Goal: Information Seeking & Learning: Compare options

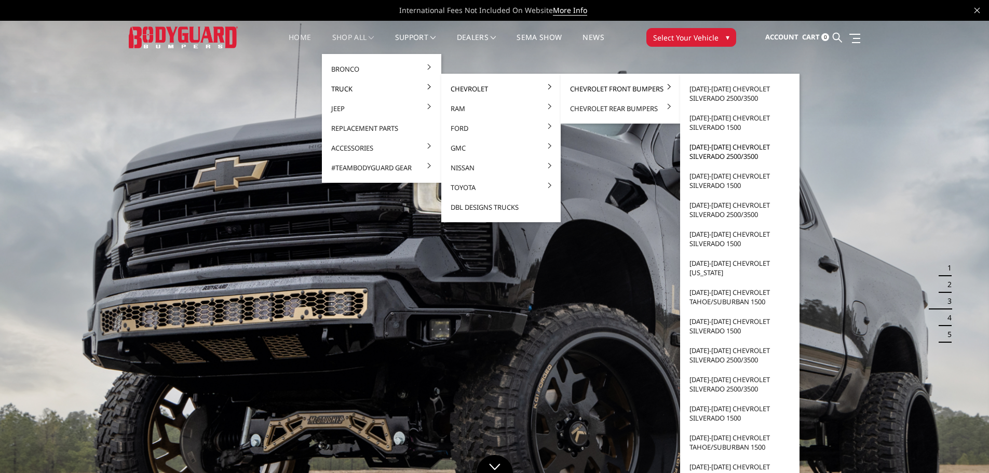
click at [717, 152] on link "[DATE]-[DATE] Chevrolet Silverado 2500/3500" at bounding box center [739, 151] width 111 height 29
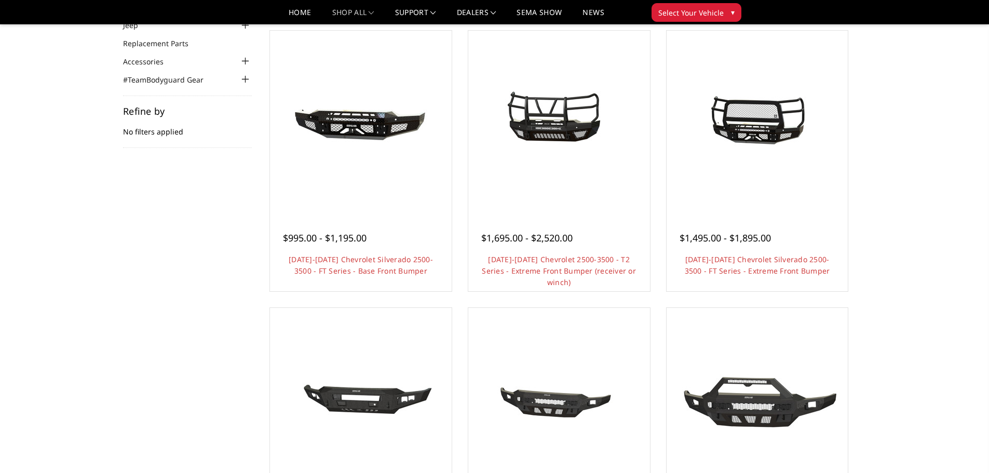
scroll to position [104, 0]
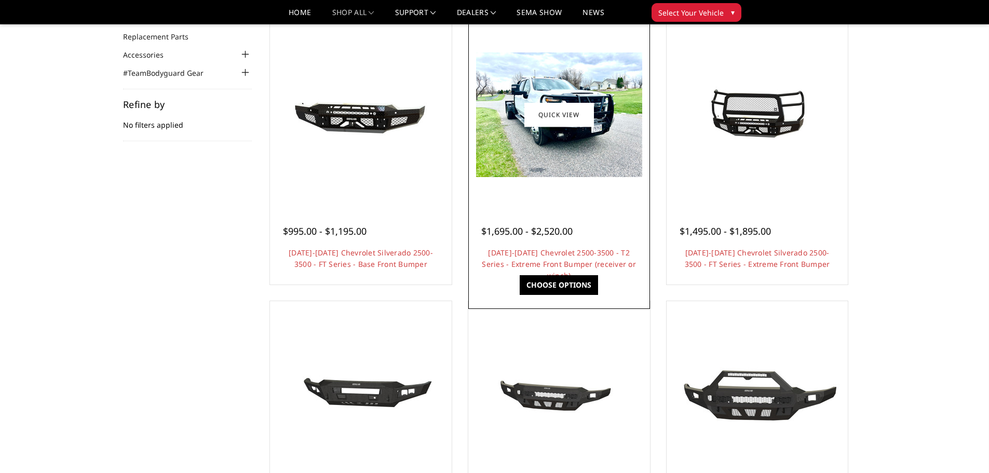
click at [554, 157] on img at bounding box center [559, 114] width 166 height 125
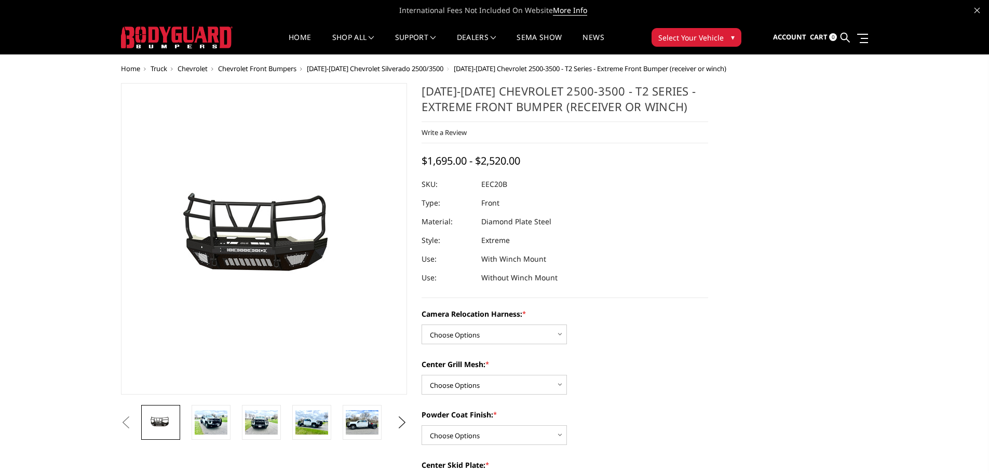
scroll to position [52, 0]
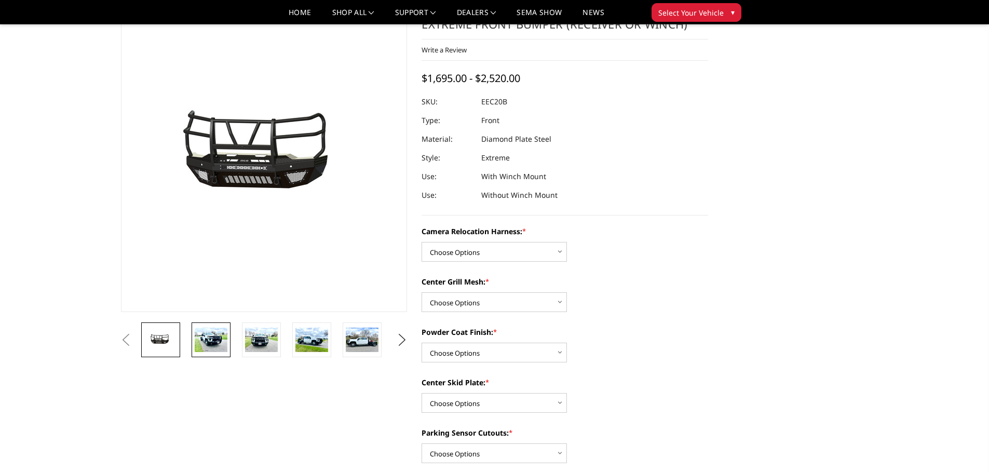
click at [207, 340] on img at bounding box center [211, 339] width 33 height 24
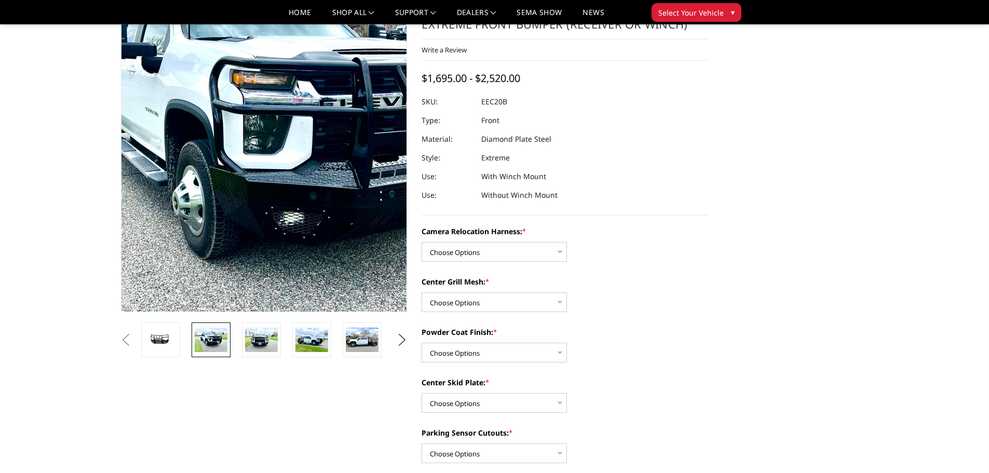
click at [248, 188] on img at bounding box center [285, 137] width 664 height 498
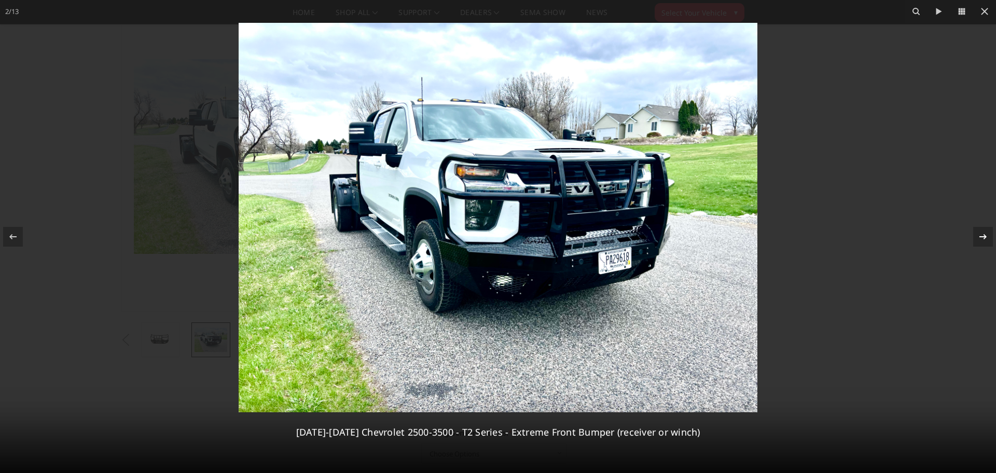
click at [984, 240] on icon at bounding box center [983, 236] width 12 height 12
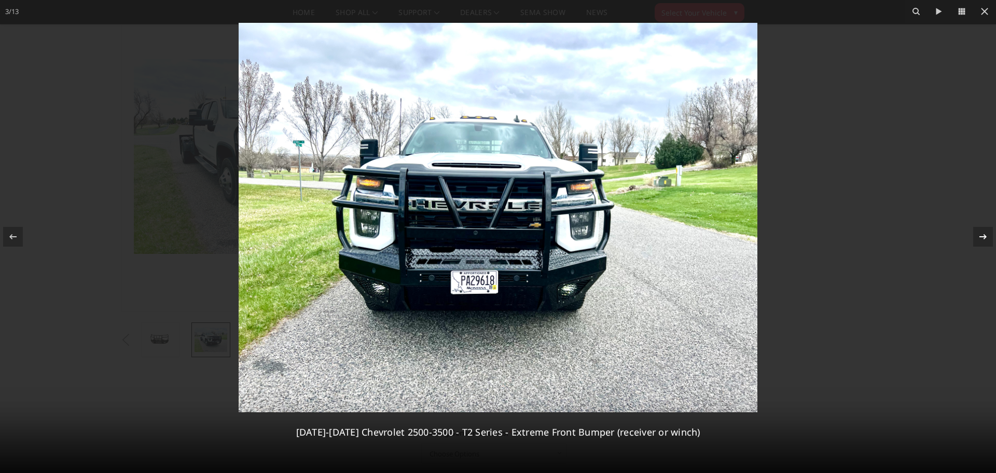
click at [976, 232] on div at bounding box center [984, 237] width 20 height 20
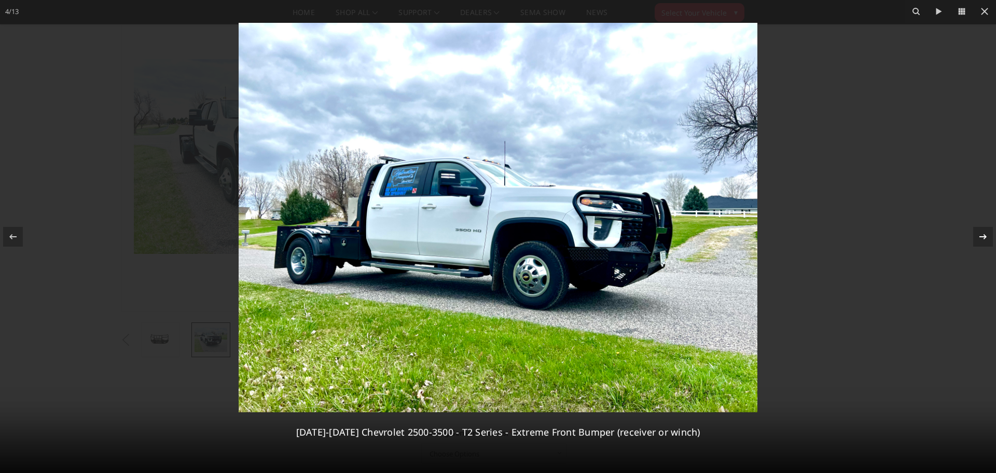
click at [976, 232] on div at bounding box center [984, 237] width 20 height 20
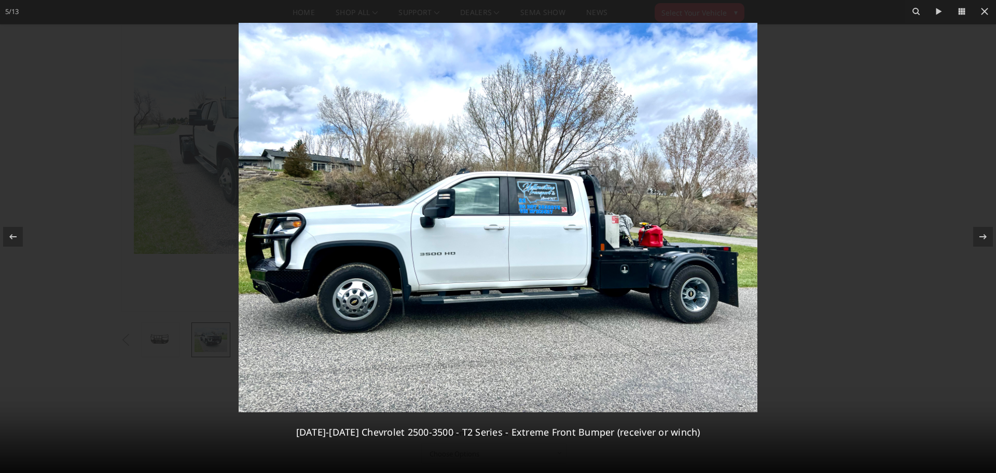
drag, startPoint x: 976, startPoint y: 232, endPoint x: 713, endPoint y: 184, distance: 267.1
click at [713, 184] on div "5 / 13 2020-2023 Chevrolet 2500-3500 - T2 Series - Extreme Front Bumper (receiv…" at bounding box center [498, 236] width 996 height 473
click at [986, 236] on icon at bounding box center [983, 236] width 7 height 5
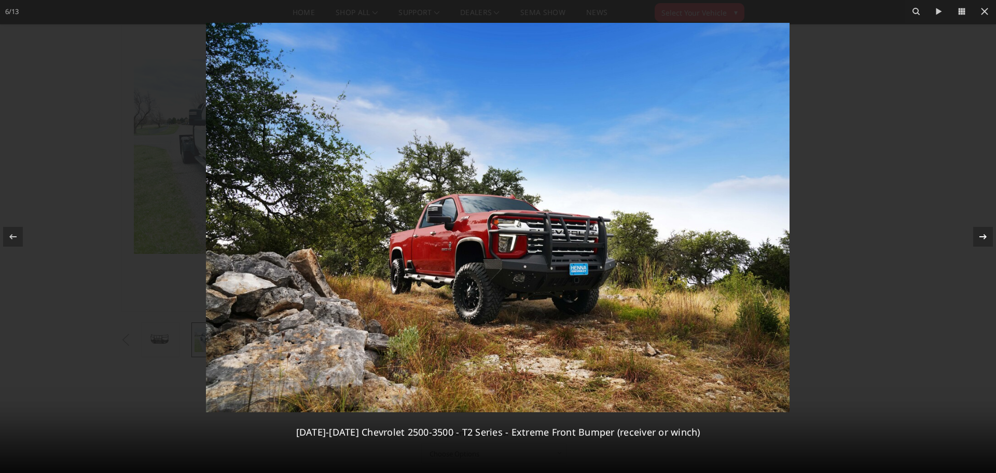
click at [986, 236] on div "6 / 13 2020-2023 Chevrolet 2500-3500 - T2 Series - Extreme Front Bumper (receiv…" at bounding box center [498, 236] width 996 height 473
click at [980, 235] on icon at bounding box center [983, 236] width 12 height 12
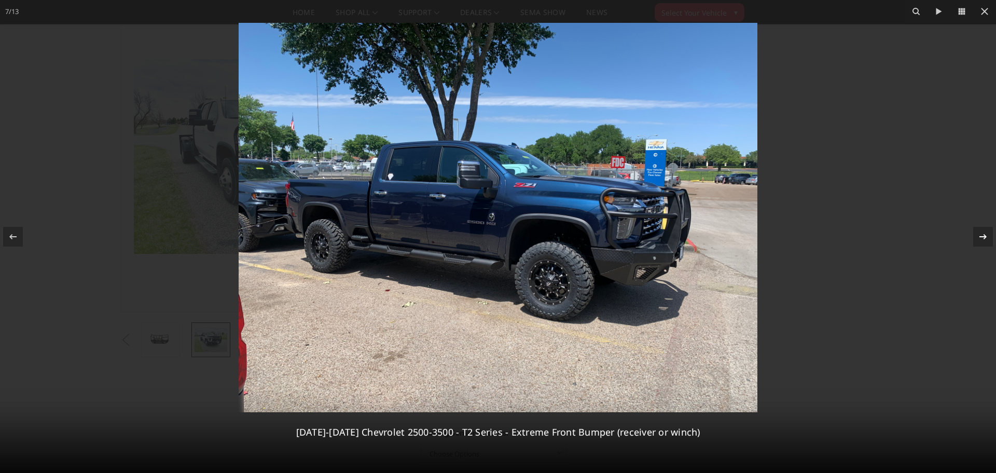
click at [980, 235] on div "7 / 13 2020-2023 Chevrolet 2500-3500 - T2 Series - Extreme Front Bumper (receiv…" at bounding box center [498, 236] width 996 height 473
click at [980, 237] on icon at bounding box center [983, 236] width 12 height 12
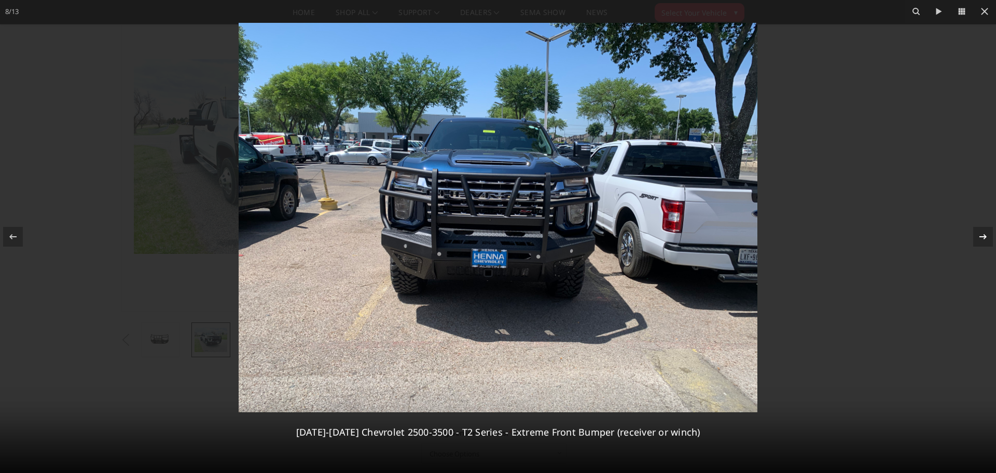
click at [980, 237] on div "8 / 13 2020-2023 Chevrolet 2500-3500 - T2 Series - Extreme Front Bumper (receiv…" at bounding box center [498, 236] width 996 height 473
click at [982, 235] on icon at bounding box center [983, 236] width 12 height 12
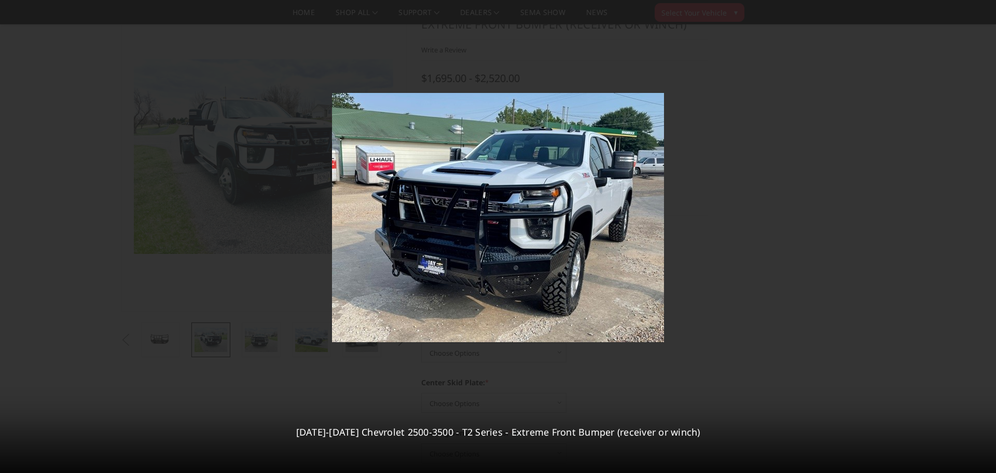
click at [982, 235] on div "9 / 13 2020-2023 Chevrolet 2500-3500 - T2 Series - Extreme Front Bumper (receiv…" at bounding box center [498, 236] width 996 height 473
click at [981, 234] on icon at bounding box center [983, 236] width 12 height 12
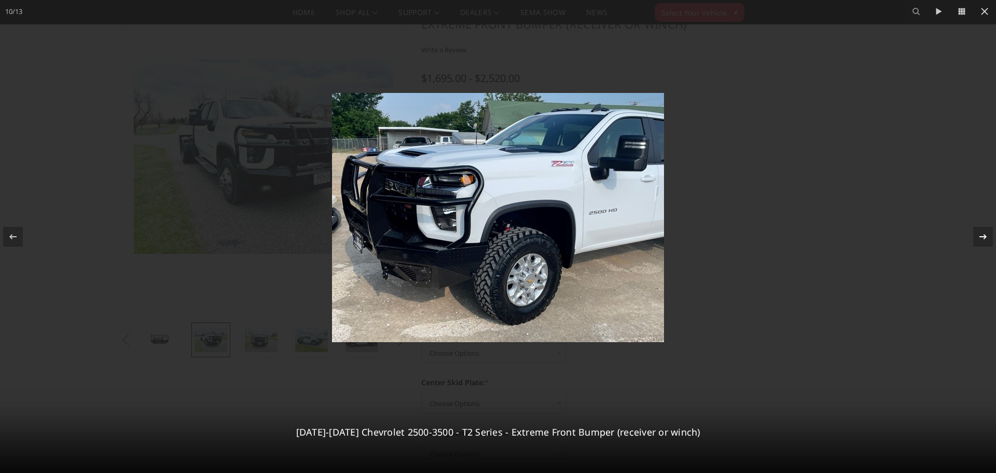
click at [980, 237] on icon at bounding box center [983, 236] width 12 height 12
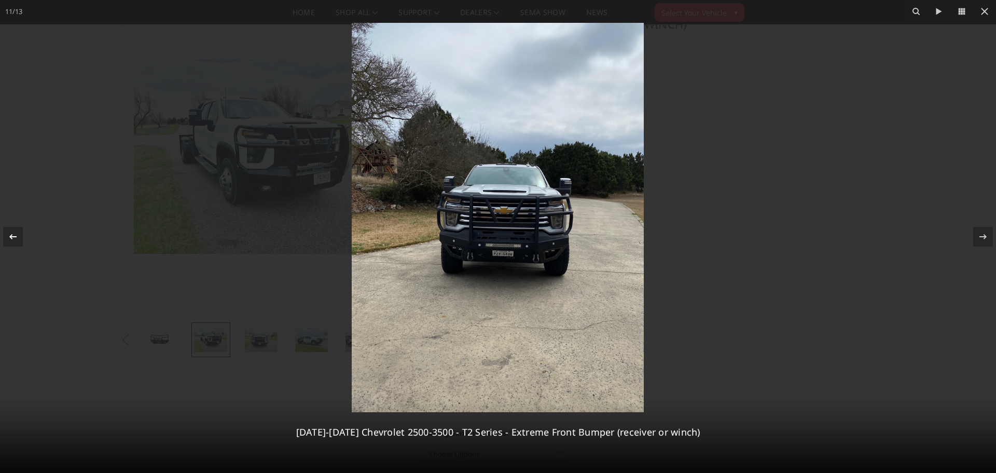
click at [17, 234] on icon at bounding box center [13, 236] width 12 height 12
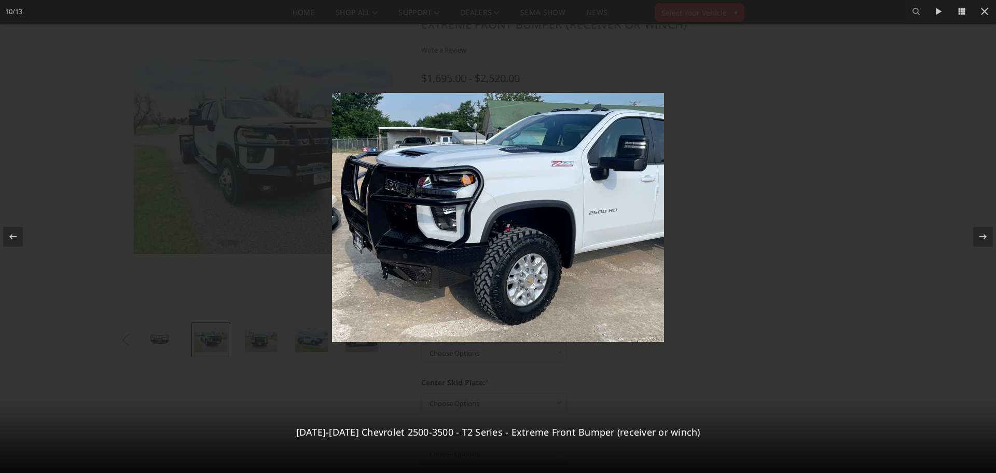
click at [201, 199] on div at bounding box center [498, 236] width 996 height 473
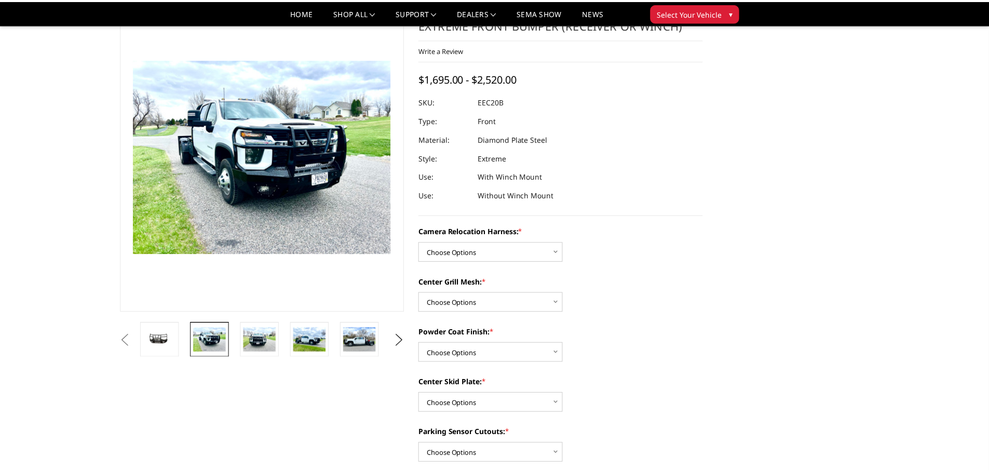
scroll to position [0, 350]
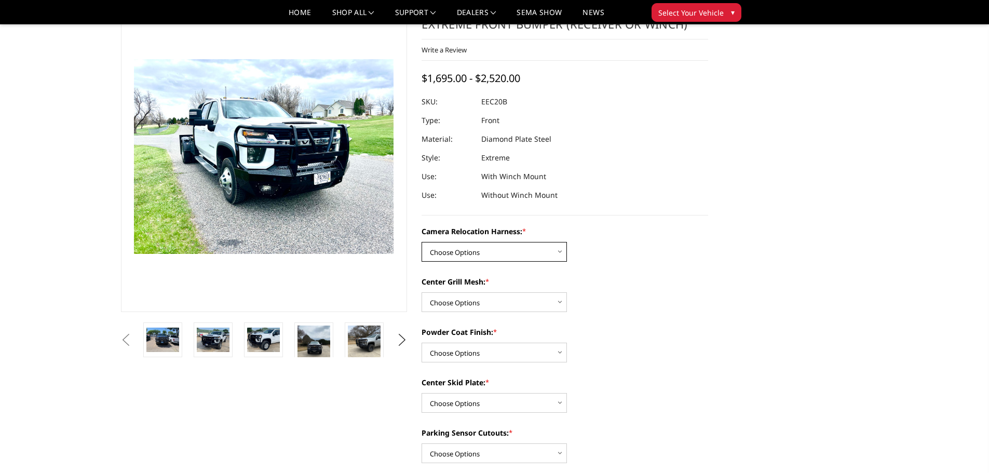
click at [531, 255] on select "Choose Options Without camera harness With camera harness" at bounding box center [493, 252] width 145 height 20
select select "3776"
click at [421, 242] on select "Choose Options Without camera harness With camera harness" at bounding box center [493, 252] width 145 height 20
click at [503, 298] on select "Choose Options Without expanded metal With expanded metal" at bounding box center [493, 302] width 145 height 20
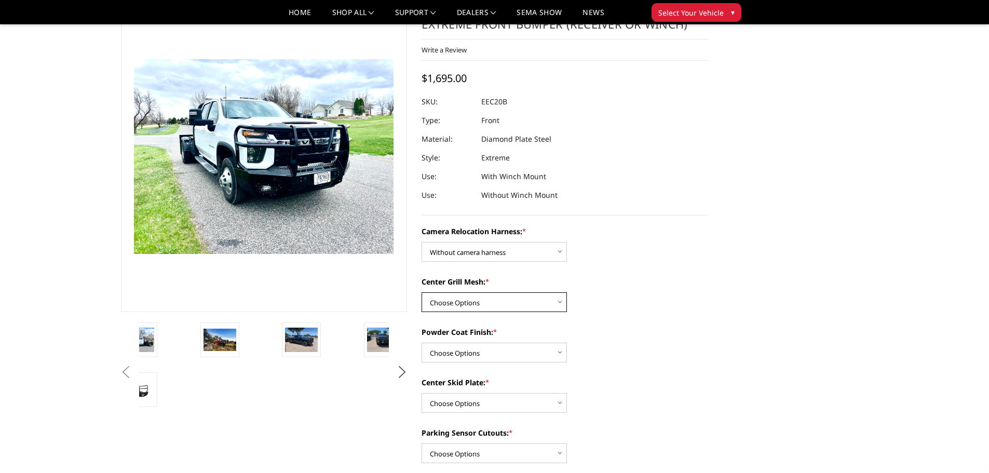
select select "3774"
click at [421, 292] on select "Choose Options Without expanded metal With expanded metal" at bounding box center [493, 302] width 145 height 20
click at [492, 356] on select "Choose Options Textured Black Powder Coat Gloss Black Powder Coat Bare Metal" at bounding box center [493, 353] width 145 height 20
select select "3771"
click at [421, 343] on select "Choose Options Textured Black Powder Coat Gloss Black Powder Coat Bare Metal" at bounding box center [493, 353] width 145 height 20
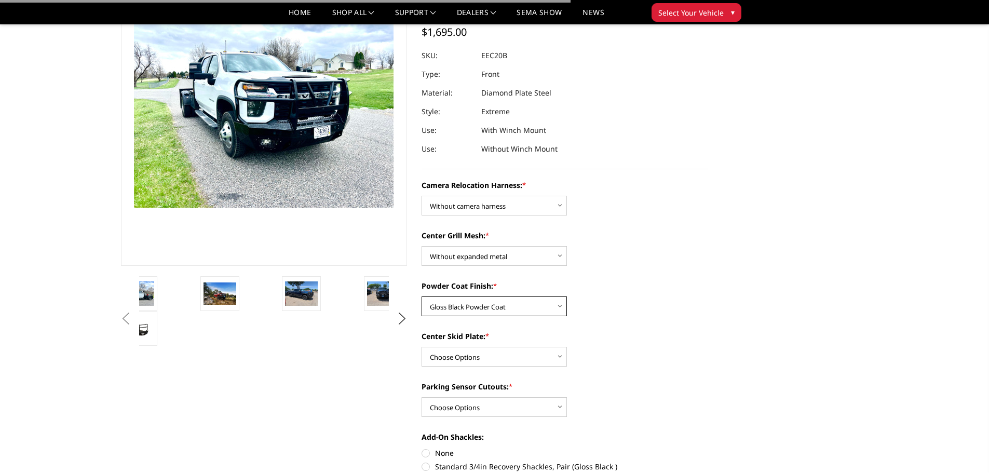
scroll to position [156, 0]
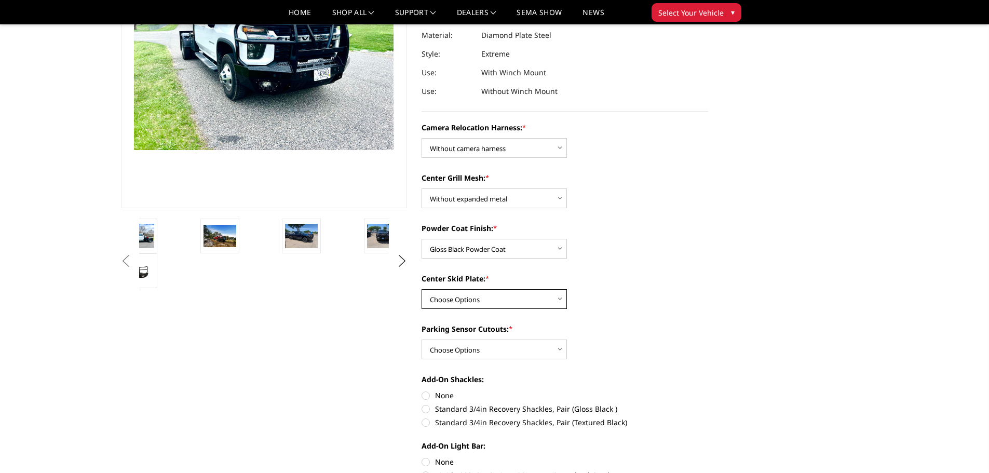
click at [508, 307] on select "Choose Options Winch Mount Skid Plate Standard Skid Plate (included) 2" Receive…" at bounding box center [493, 299] width 145 height 20
select select "3768"
click at [421, 289] on select "Choose Options Winch Mount Skid Plate Standard Skid Plate (included) 2" Receive…" at bounding box center [493, 299] width 145 height 20
click at [494, 341] on select "Choose Options Yes - With Parking Sensor Cutouts" at bounding box center [493, 349] width 145 height 20
select select "3766"
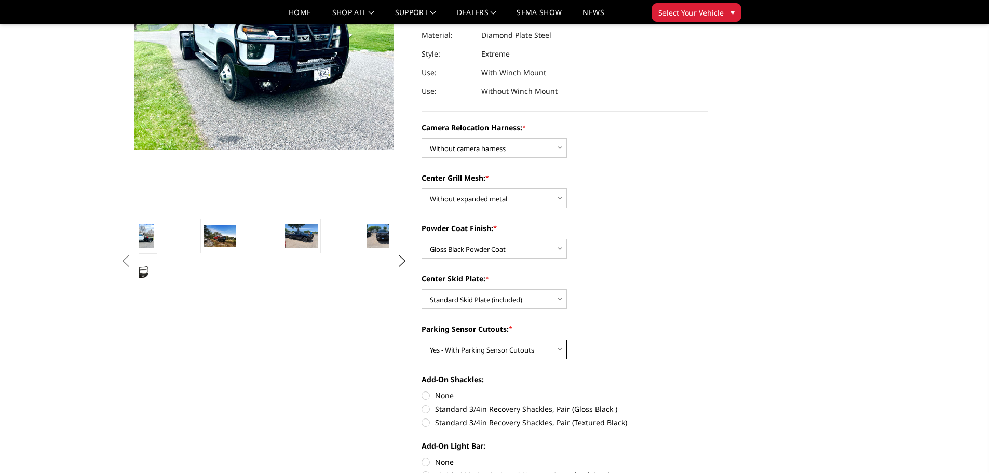
click at [421, 339] on select "Choose Options Yes - With Parking Sensor Cutouts" at bounding box center [493, 349] width 145 height 20
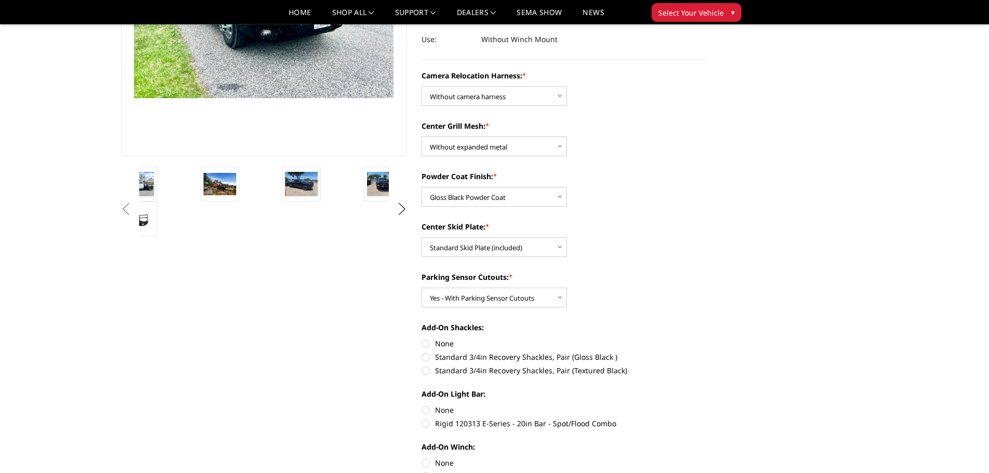
click at [436, 343] on label "None" at bounding box center [564, 343] width 286 height 11
click at [422, 338] on input "None" at bounding box center [421, 338] width 1 height 1
radio input "true"
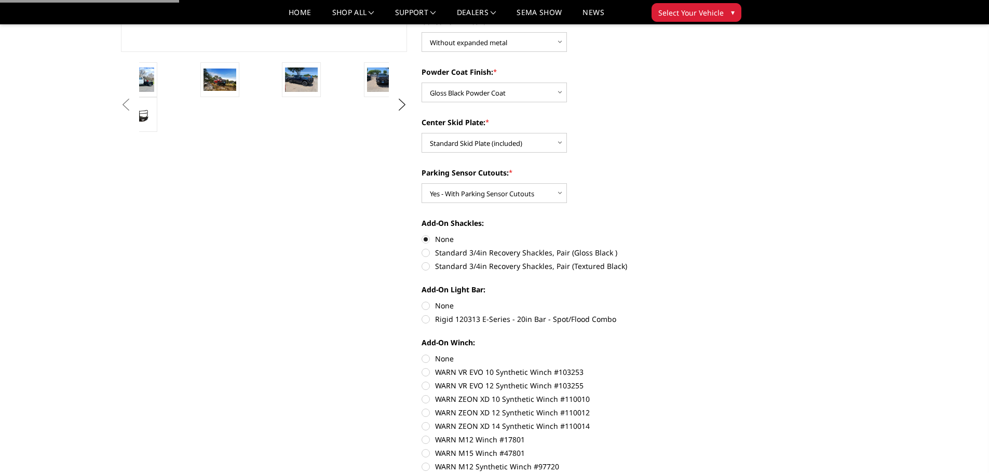
scroll to position [363, 0]
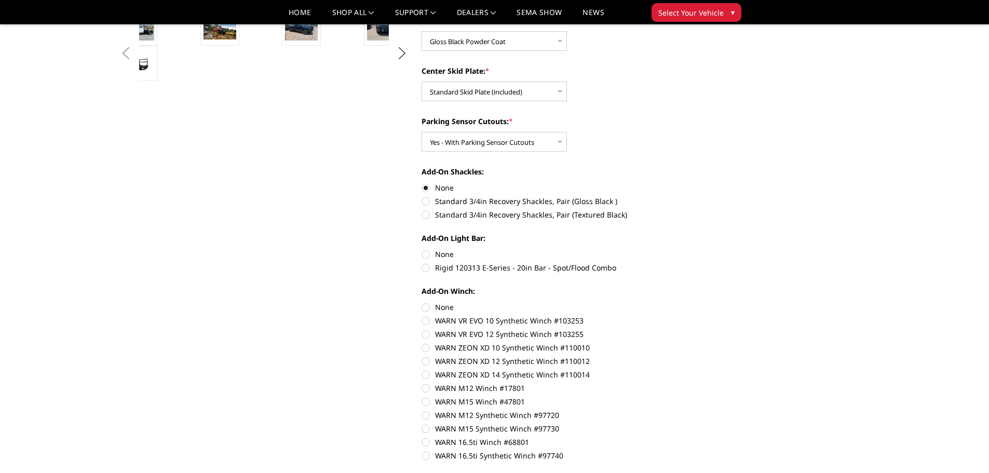
click at [431, 253] on label "None" at bounding box center [564, 254] width 286 height 11
click at [422, 249] on input "None" at bounding box center [421, 249] width 1 height 1
radio input "true"
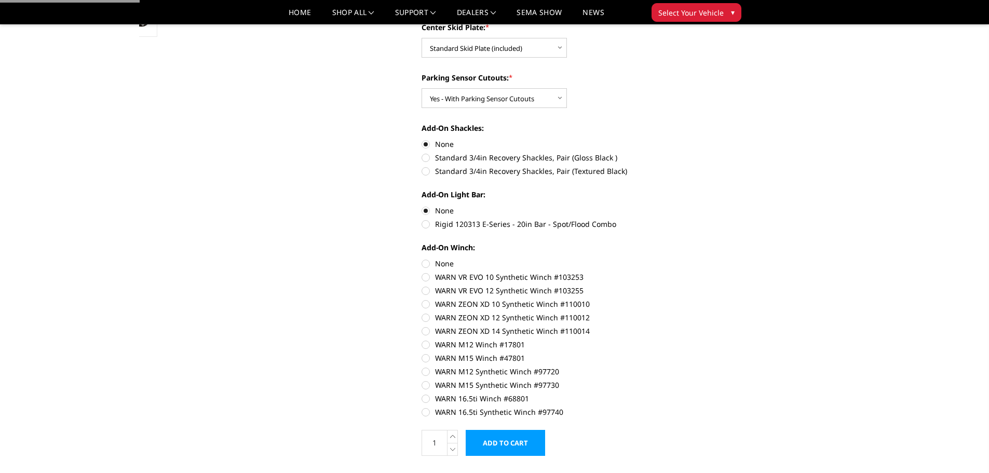
scroll to position [467, 0]
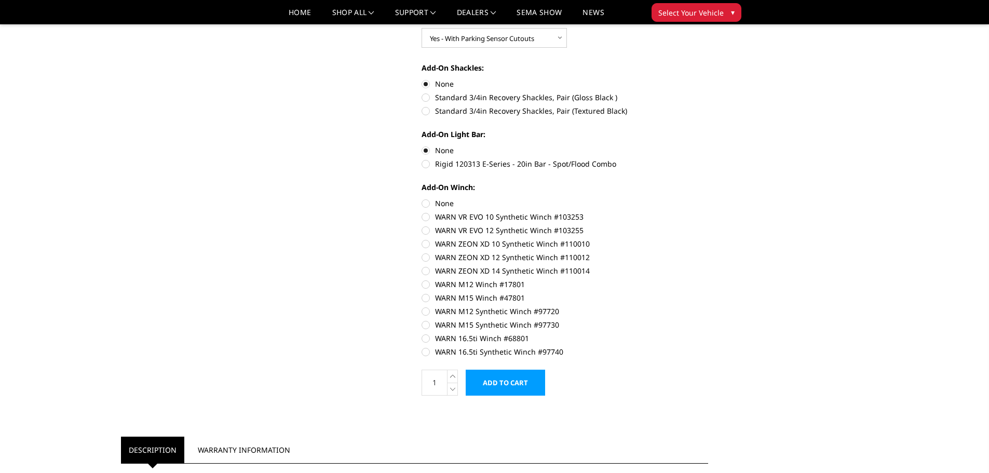
click at [426, 204] on label "None" at bounding box center [564, 203] width 286 height 11
click at [422, 198] on input "None" at bounding box center [421, 198] width 1 height 1
radio input "true"
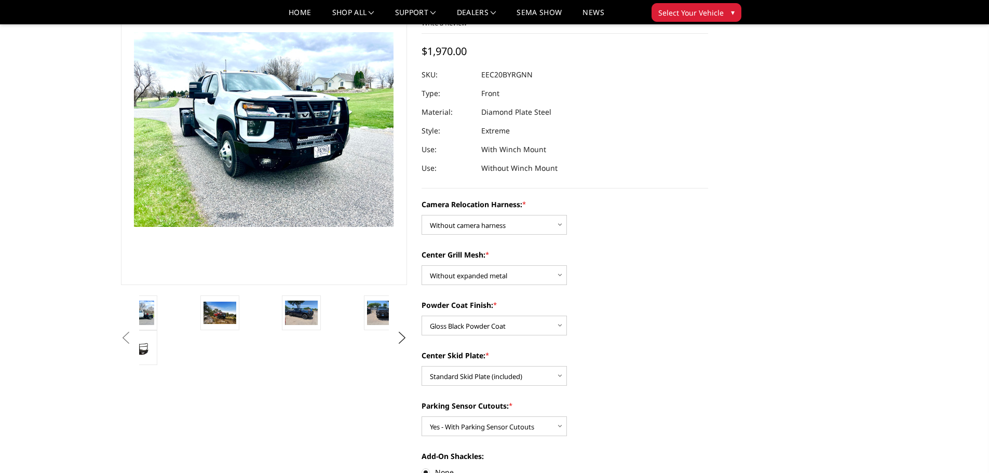
scroll to position [0, 0]
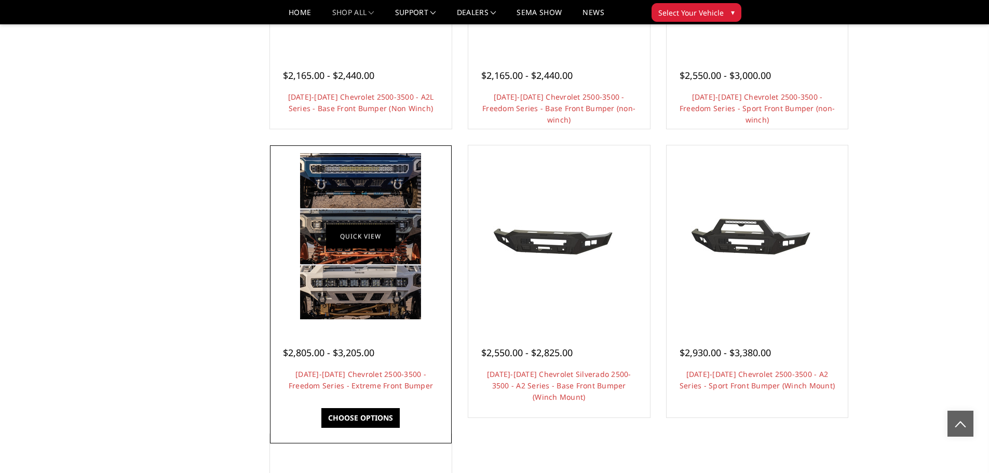
scroll to position [571, 0]
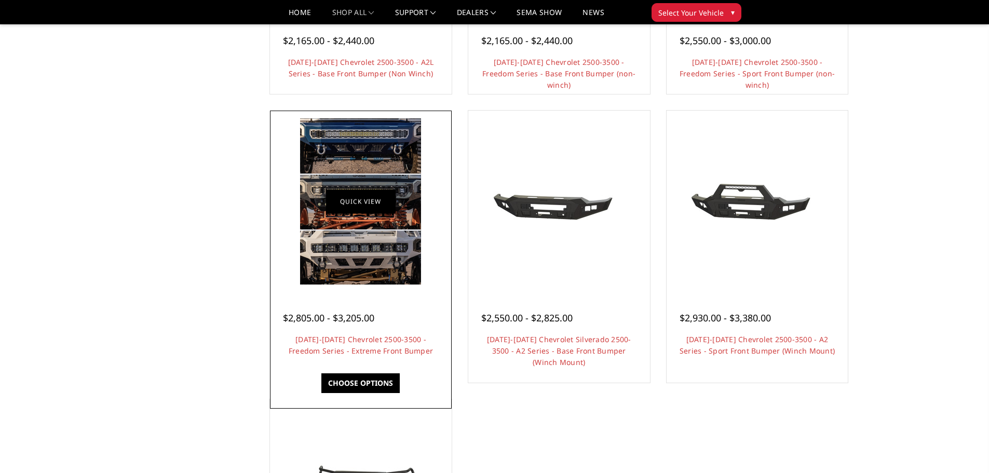
click at [377, 215] on figure "Quick view" at bounding box center [360, 201] width 176 height 176
click at [361, 328] on div "$2,805.00 - $3,205.00 2020-2023 Chevrolet 2500-3500 - Freedom Series - Extreme …" at bounding box center [360, 335] width 176 height 90
click at [407, 266] on img at bounding box center [360, 201] width 121 height 166
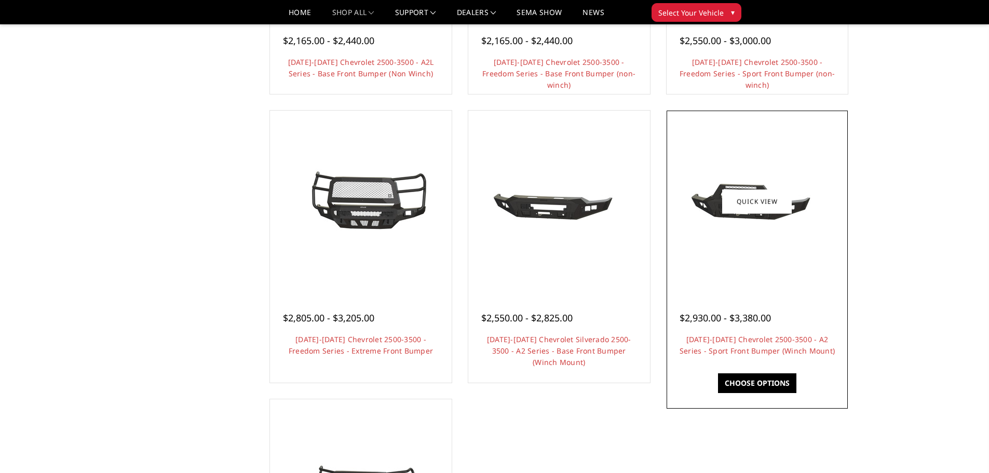
scroll to position [474, 0]
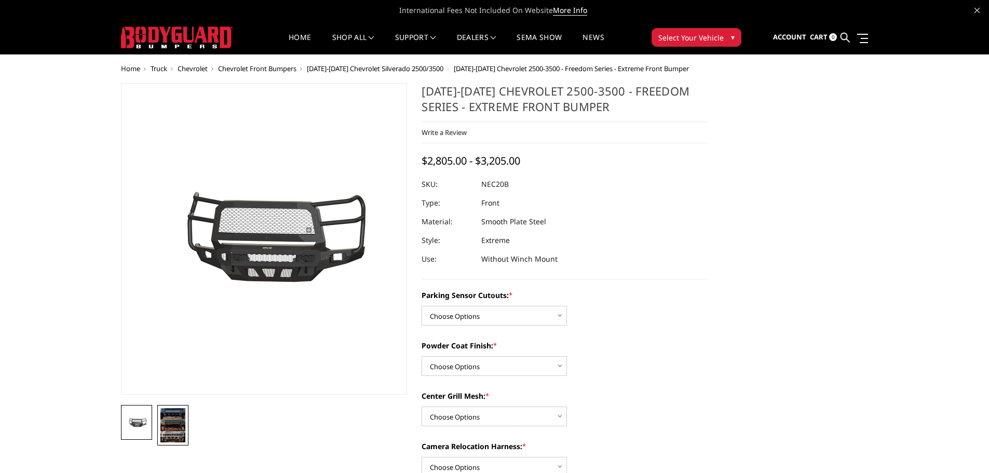
click at [168, 416] on img at bounding box center [172, 425] width 25 height 34
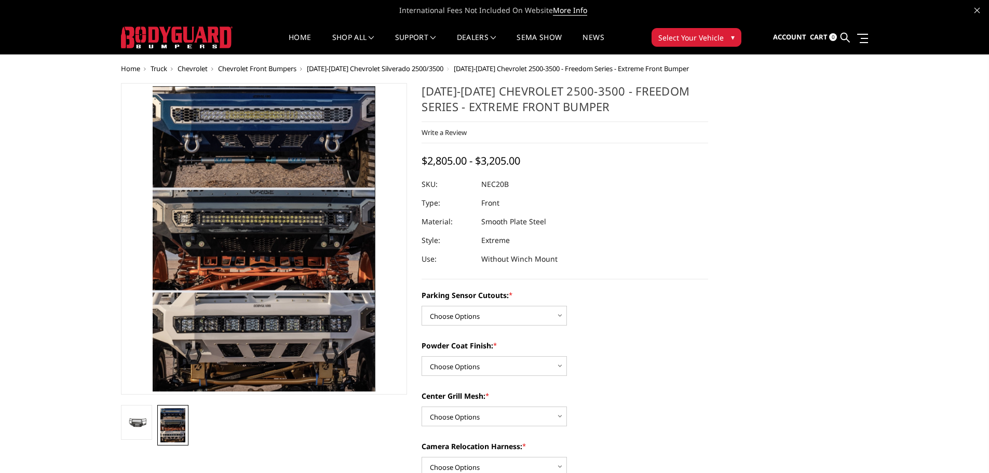
click at [171, 426] on img at bounding box center [172, 425] width 25 height 34
click at [144, 428] on img at bounding box center [136, 422] width 25 height 11
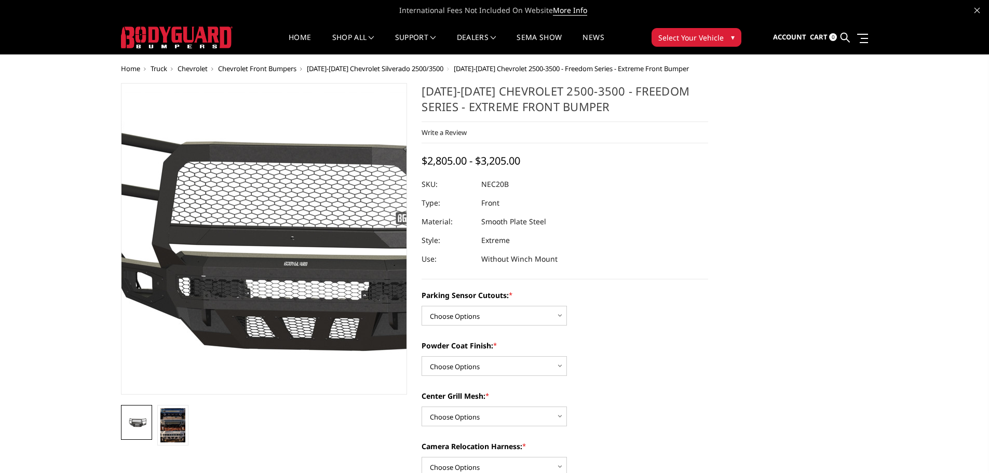
click at [247, 278] on img at bounding box center [286, 241] width 664 height 298
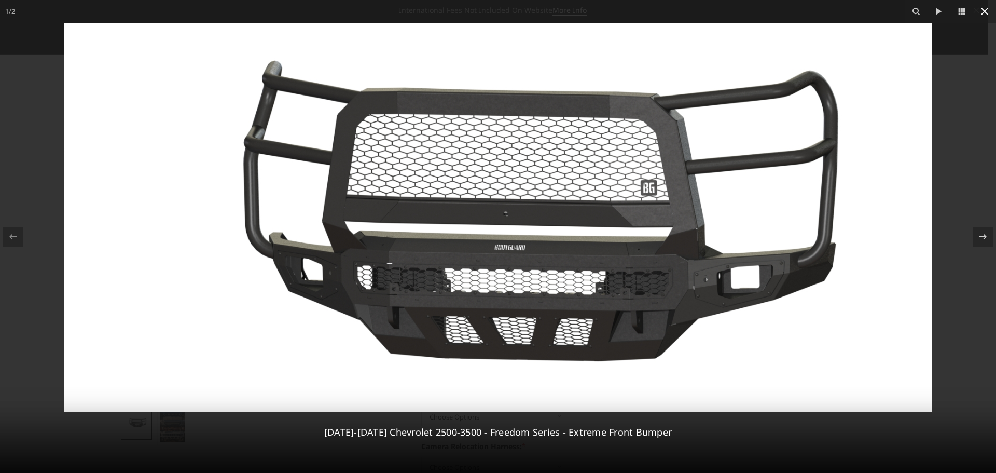
click at [985, 12] on icon at bounding box center [985, 11] width 12 height 12
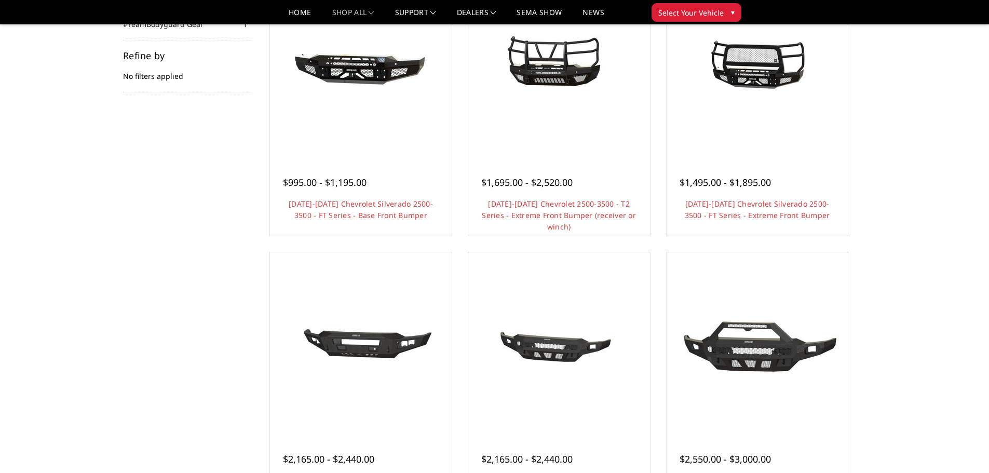
scroll to position [43, 0]
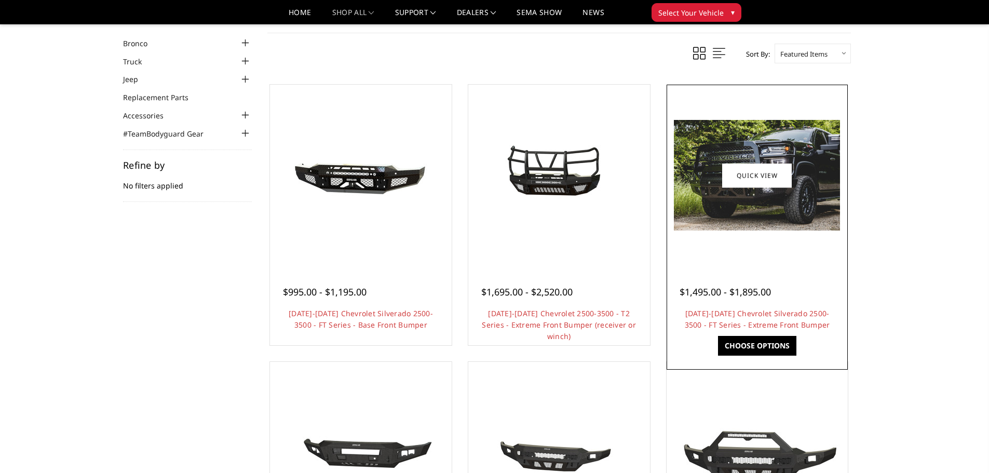
click at [807, 244] on div at bounding box center [757, 175] width 176 height 176
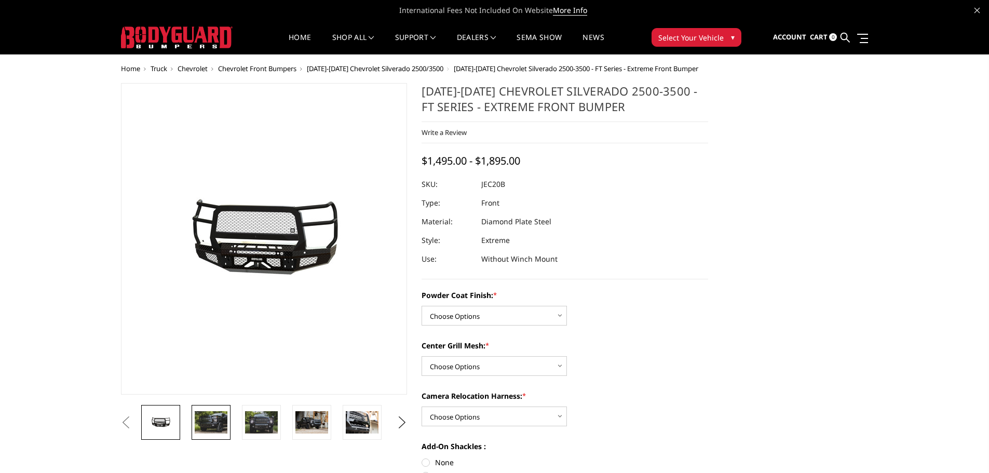
click at [218, 425] on img at bounding box center [211, 422] width 33 height 22
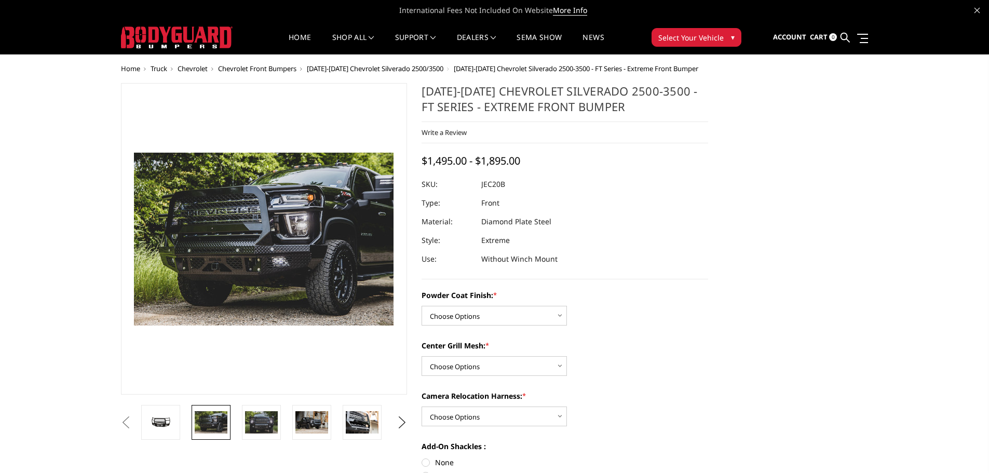
click at [243, 284] on img at bounding box center [292, 220] width 664 height 443
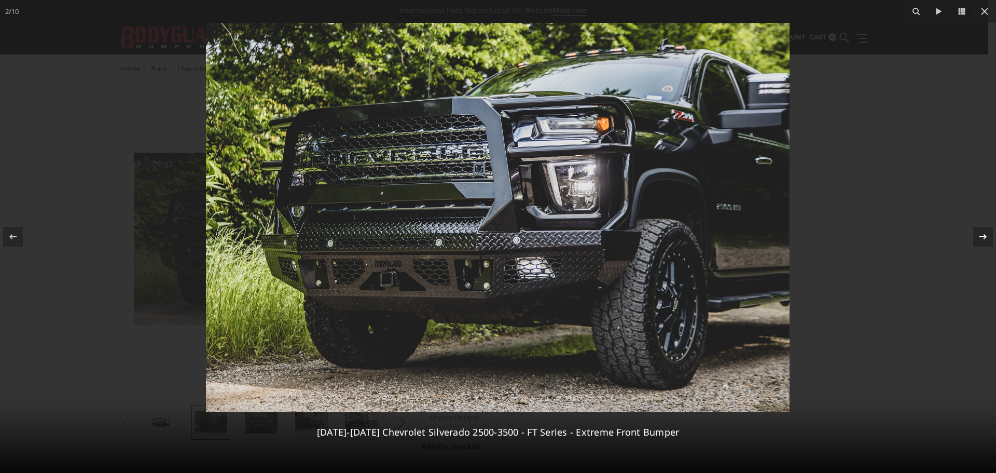
click at [969, 231] on button at bounding box center [978, 237] width 36 height 52
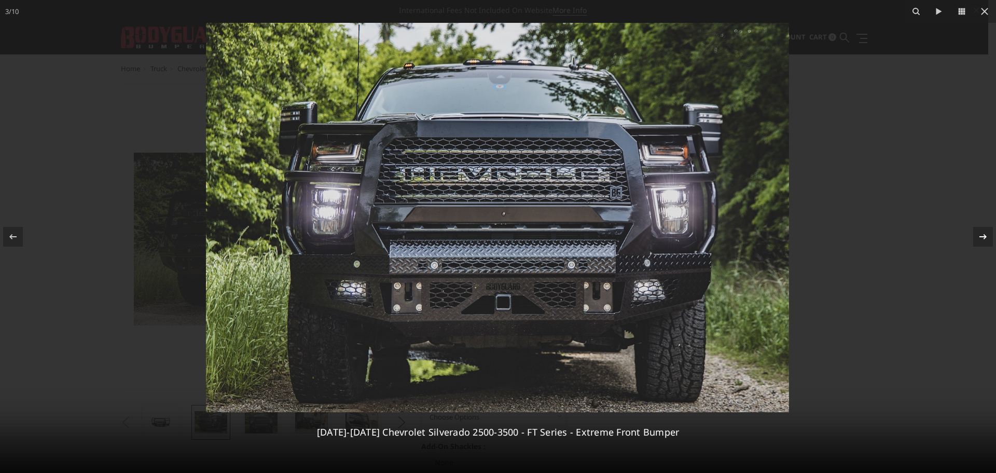
click at [969, 231] on button at bounding box center [978, 237] width 36 height 52
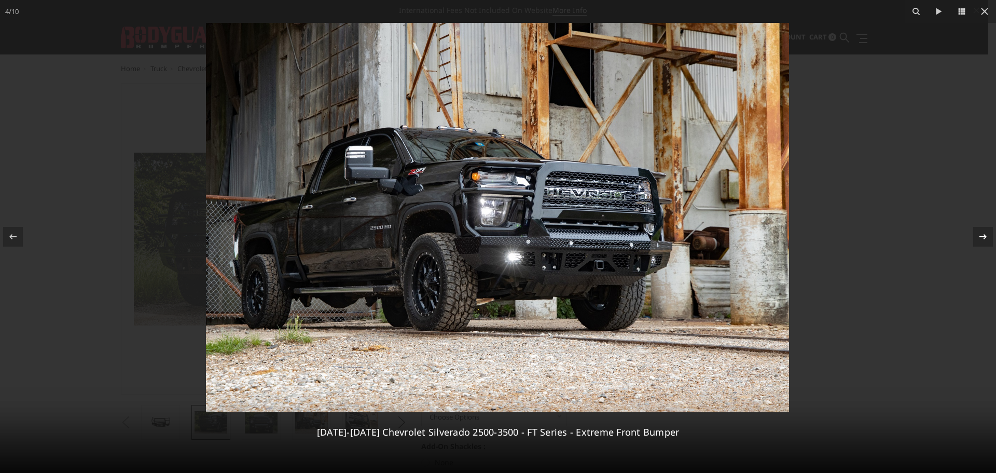
click at [971, 231] on div "4 / 10 2020-2023 Chevrolet Silverado 2500-3500 - FT Series - Extreme Front Bump…" at bounding box center [498, 236] width 996 height 473
click at [973, 236] on button at bounding box center [978, 237] width 36 height 52
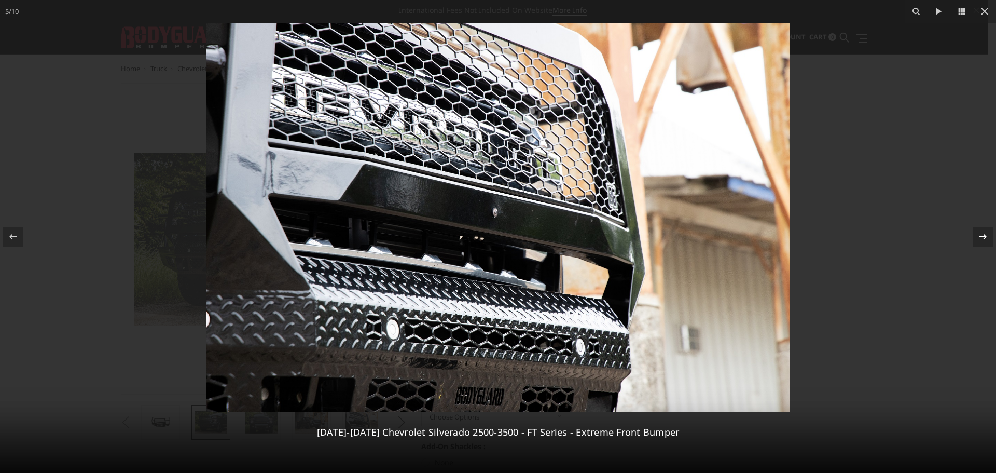
click at [973, 236] on button at bounding box center [978, 237] width 36 height 52
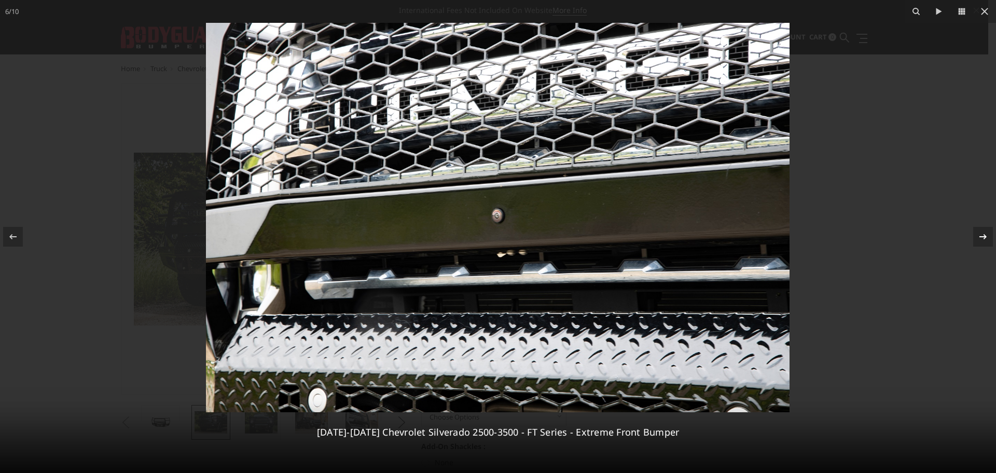
click at [973, 236] on button at bounding box center [978, 237] width 36 height 52
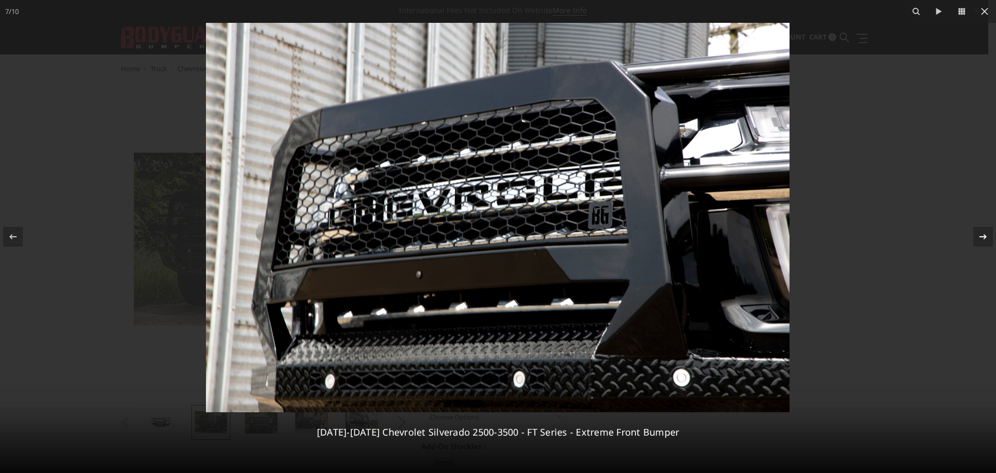
click at [981, 244] on div at bounding box center [984, 237] width 20 height 20
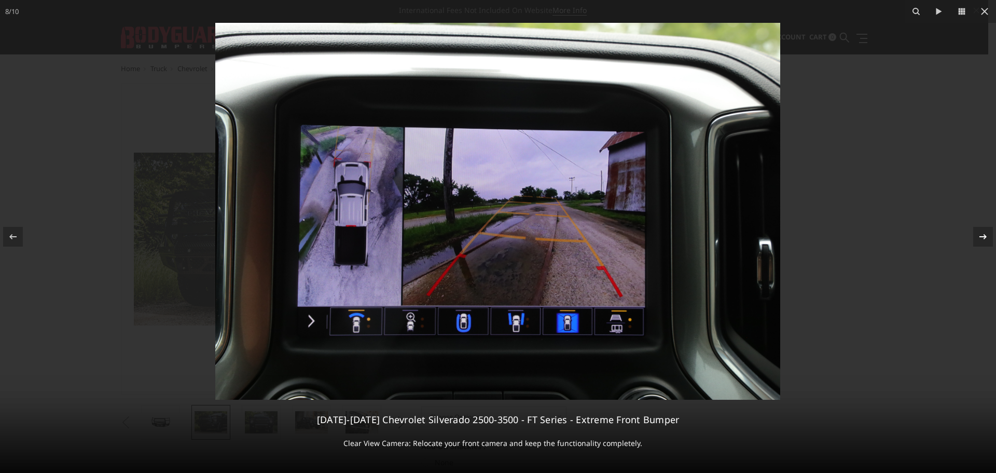
click at [981, 244] on div at bounding box center [984, 237] width 20 height 20
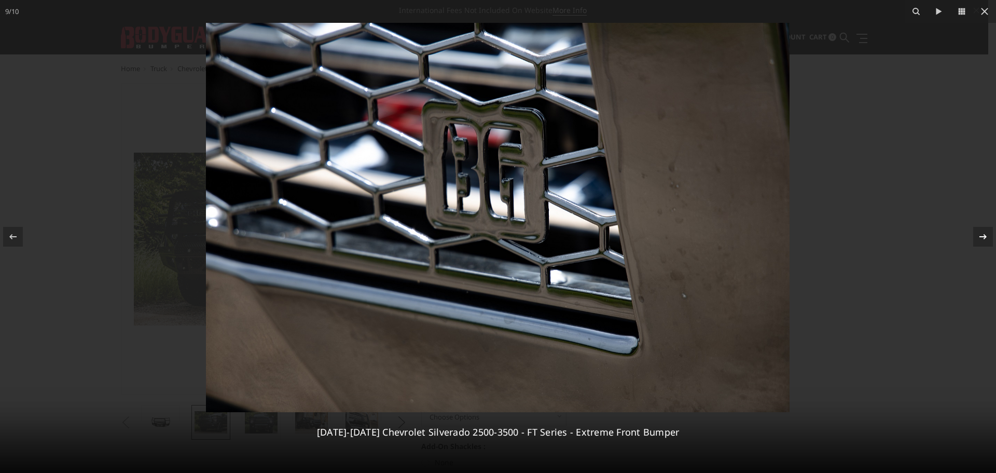
click at [981, 244] on div at bounding box center [984, 237] width 20 height 20
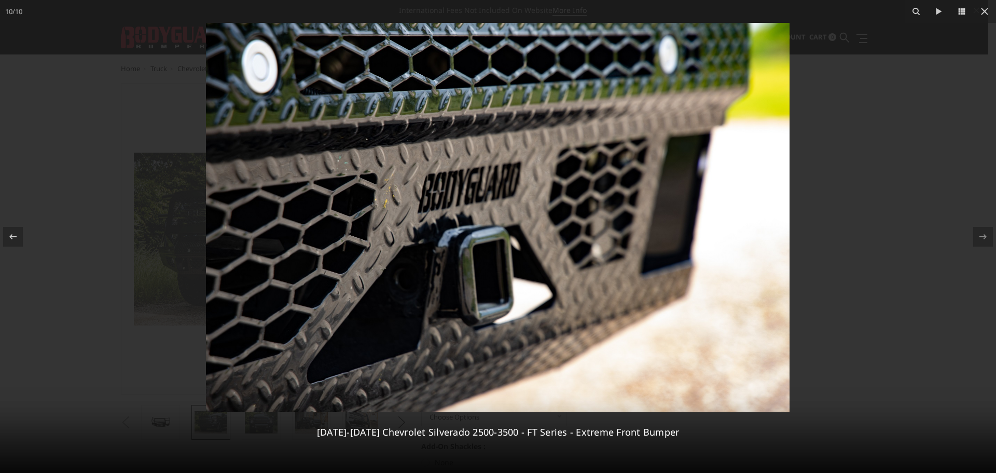
click at [981, 244] on div "10 / 10 2020-2023 Chevrolet Silverado 2500-3500 - FT Series - Extreme Front Bum…" at bounding box center [498, 236] width 996 height 473
click at [893, 258] on div at bounding box center [498, 236] width 996 height 473
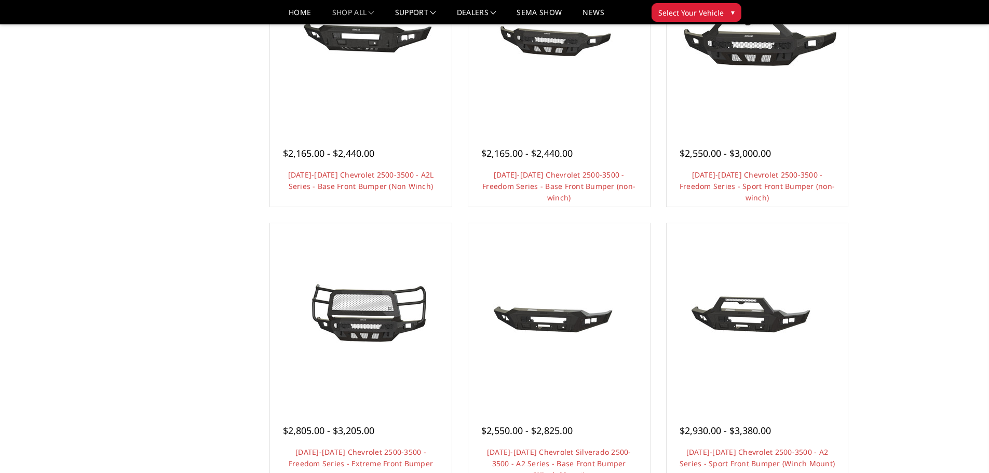
scroll to position [354, 0]
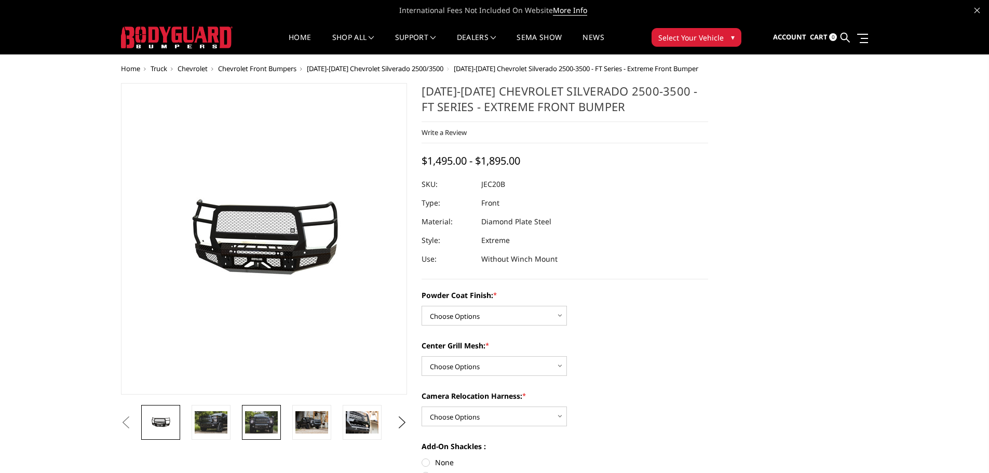
click at [247, 413] on img at bounding box center [261, 422] width 33 height 22
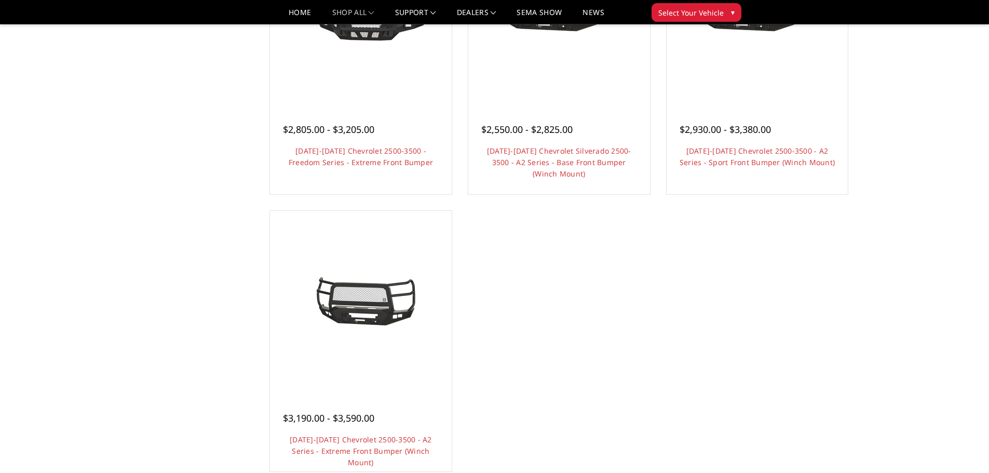
scroll to position [666, 0]
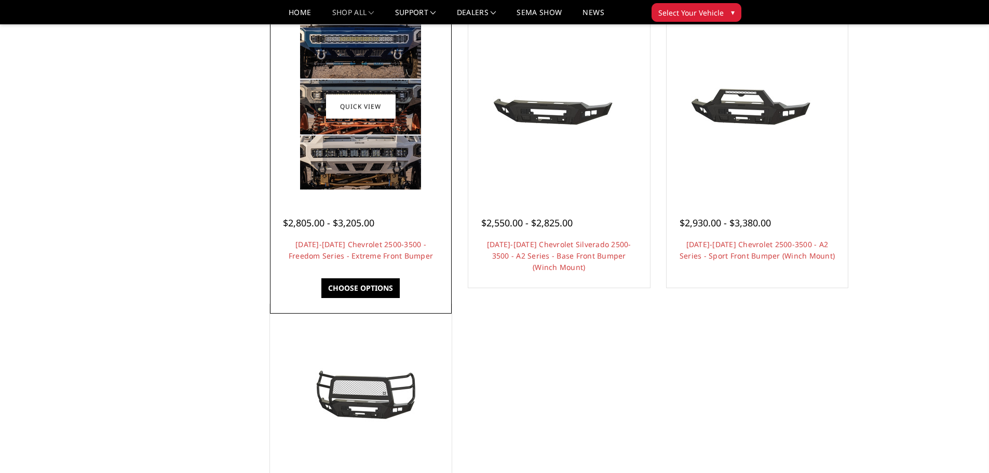
click at [368, 146] on img at bounding box center [360, 106] width 121 height 166
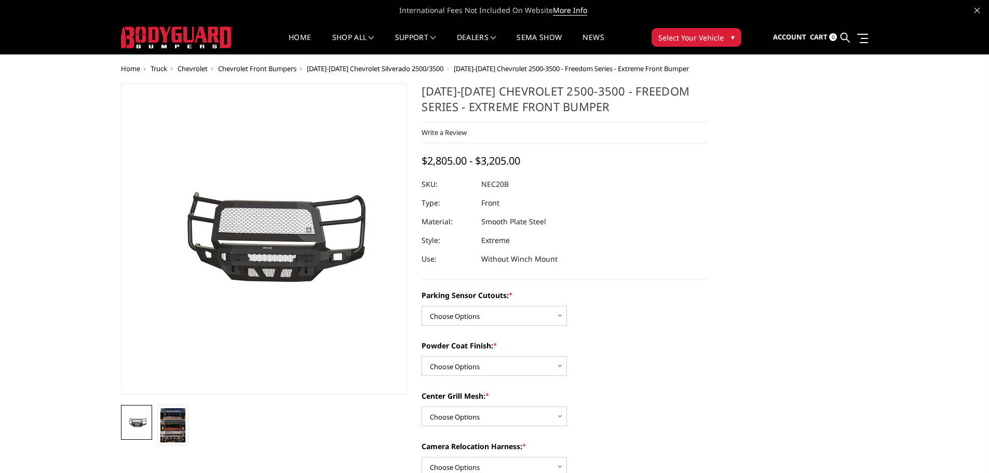
click at [331, 259] on img at bounding box center [175, 240] width 664 height 298
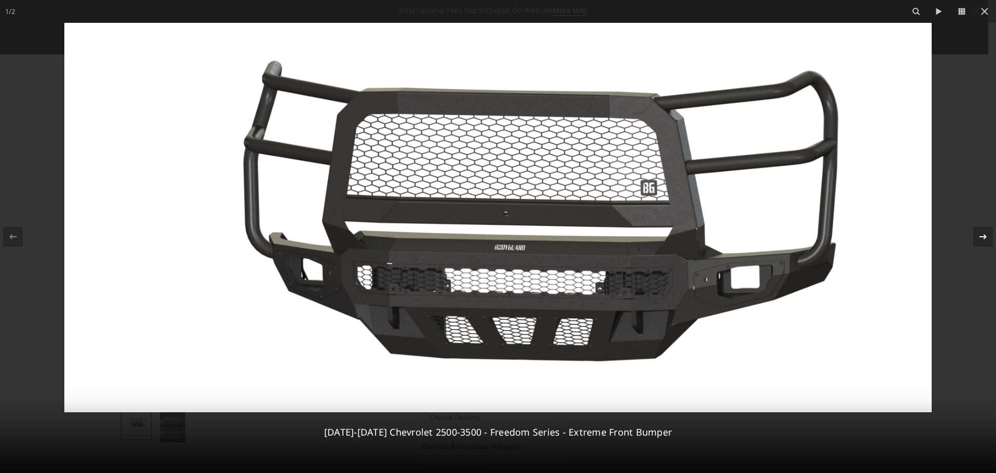
click at [982, 241] on icon at bounding box center [983, 236] width 12 height 12
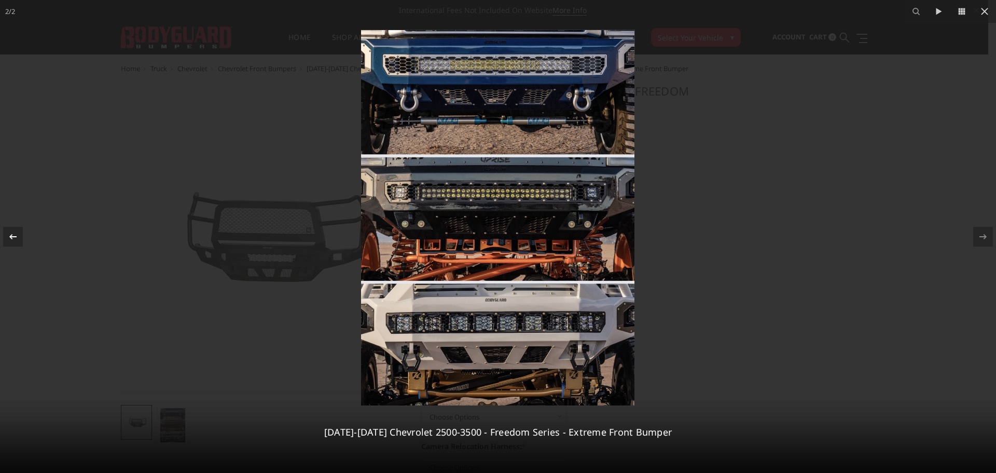
click at [9, 241] on icon at bounding box center [13, 236] width 12 height 12
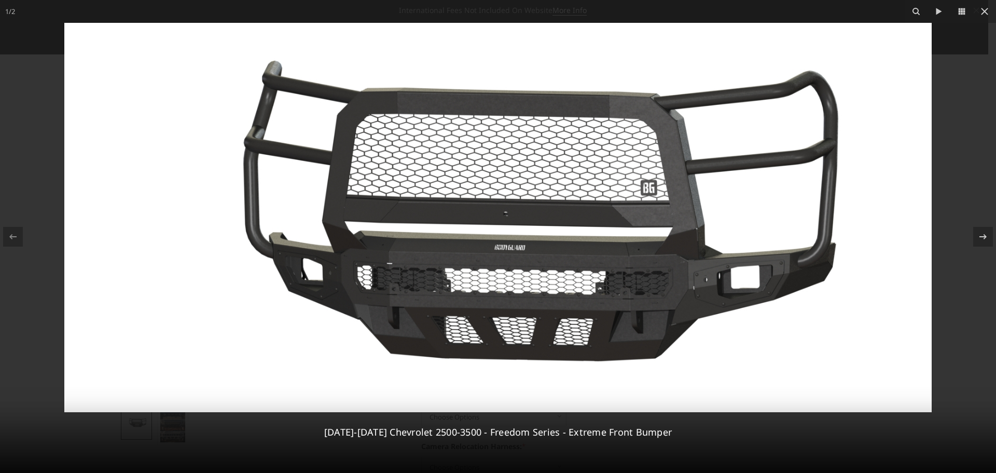
click at [12, 154] on div at bounding box center [498, 236] width 996 height 473
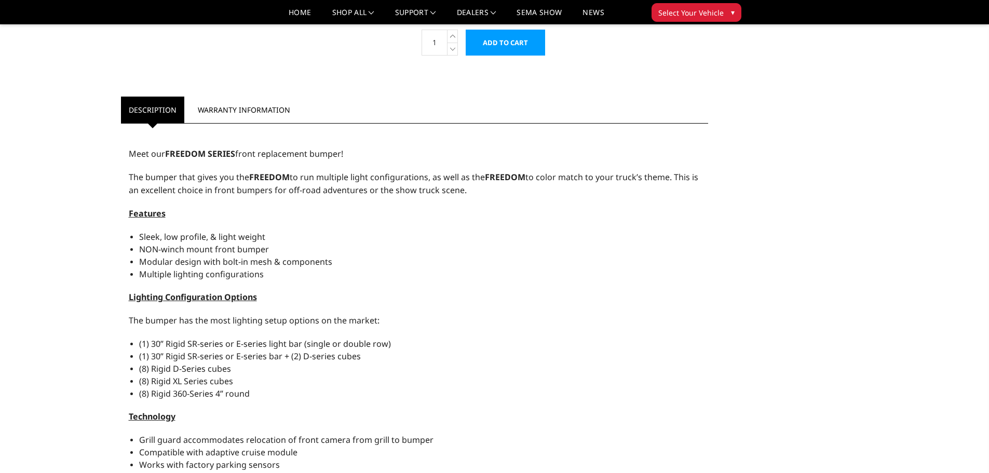
scroll to position [675, 0]
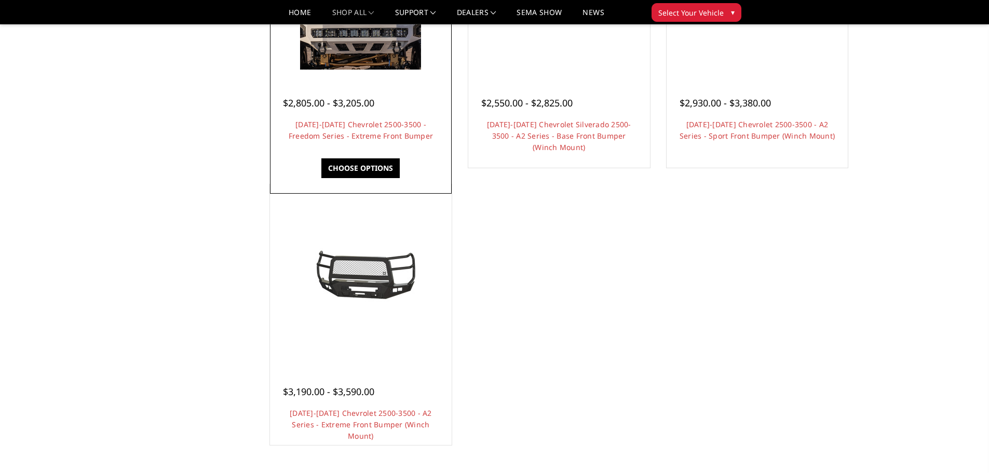
scroll to position [822, 0]
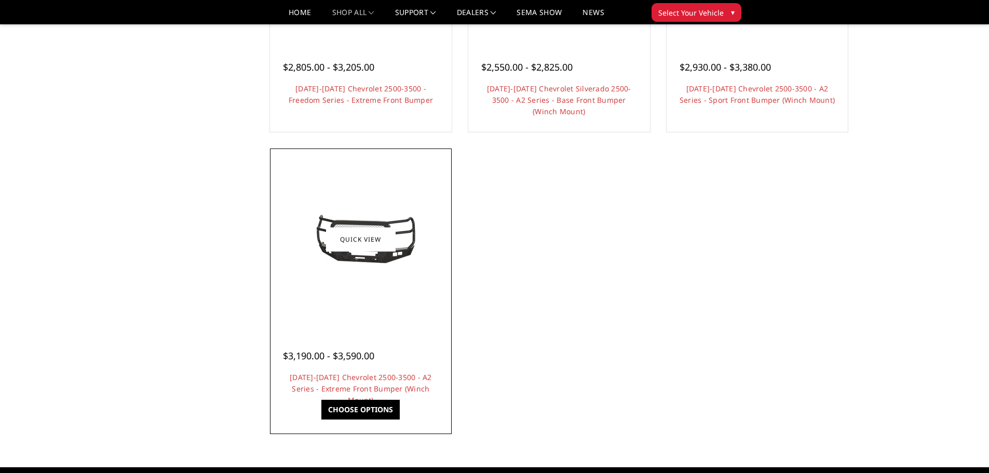
click at [385, 311] on div at bounding box center [360, 239] width 176 height 176
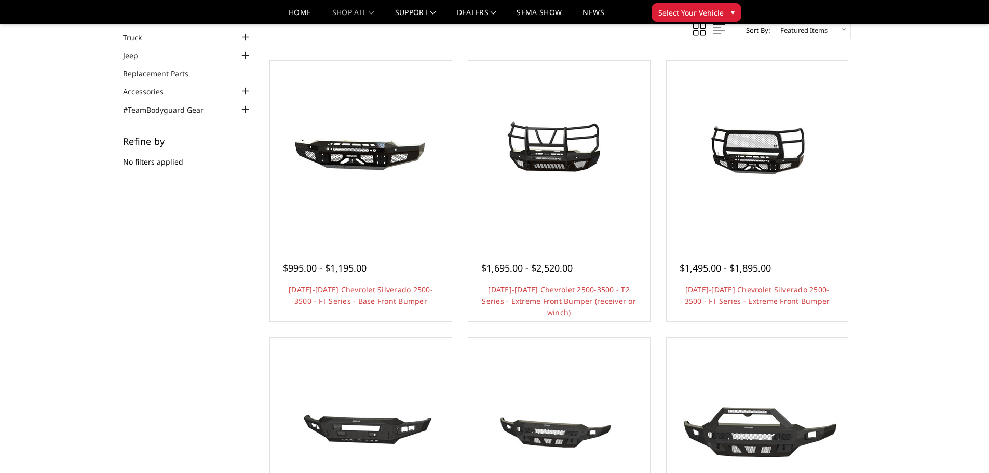
scroll to position [42, 0]
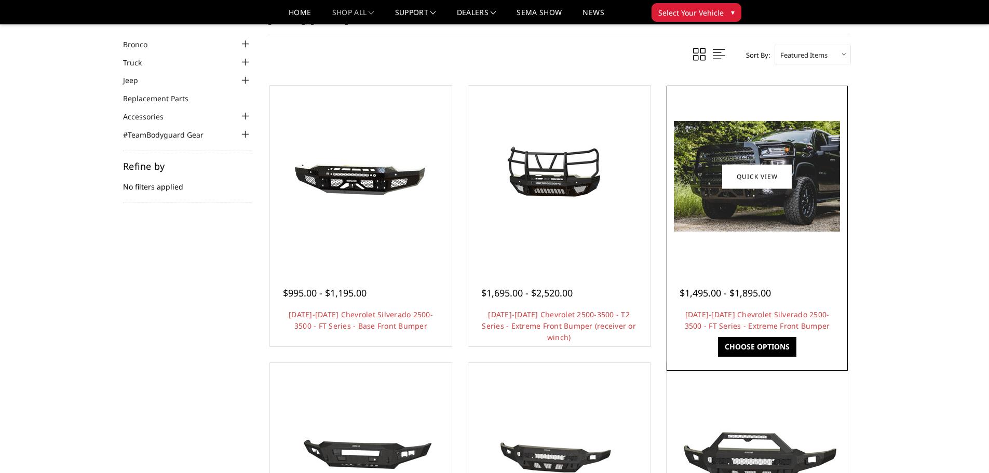
click at [711, 230] on img at bounding box center [757, 176] width 166 height 111
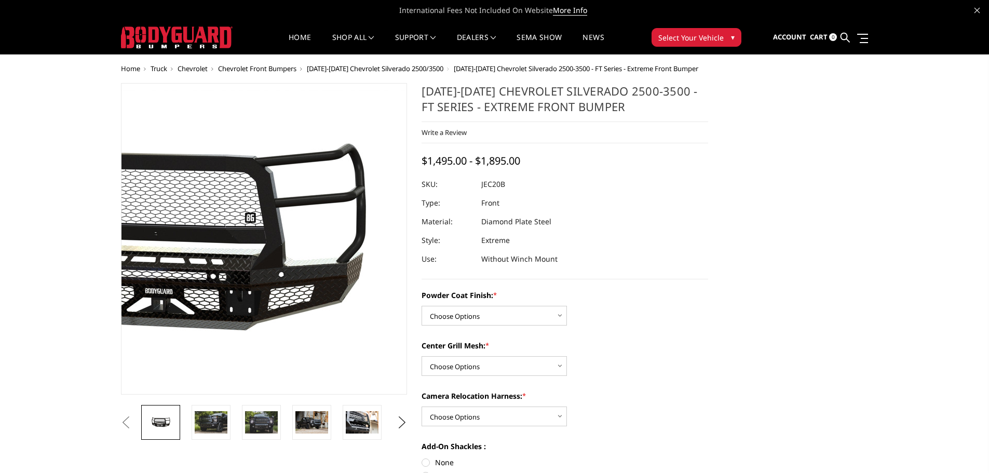
click at [331, 239] on img at bounding box center [176, 239] width 664 height 298
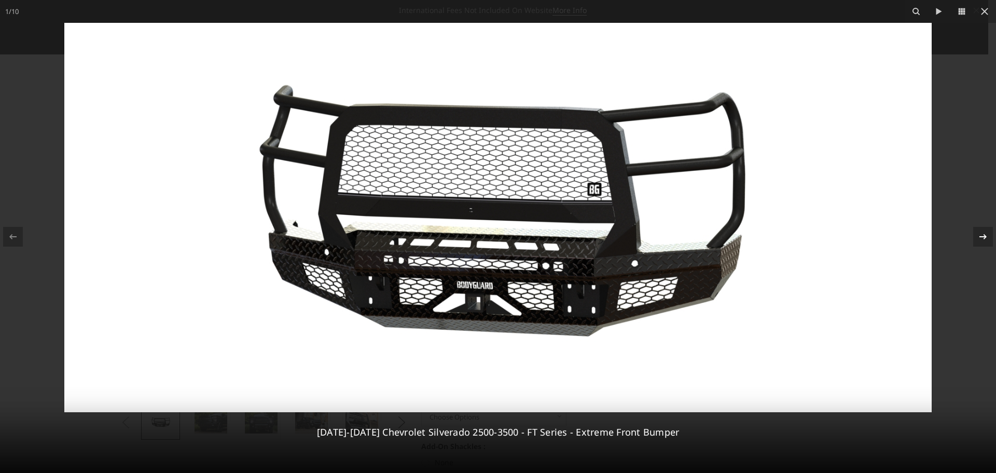
click at [988, 232] on div at bounding box center [984, 237] width 20 height 20
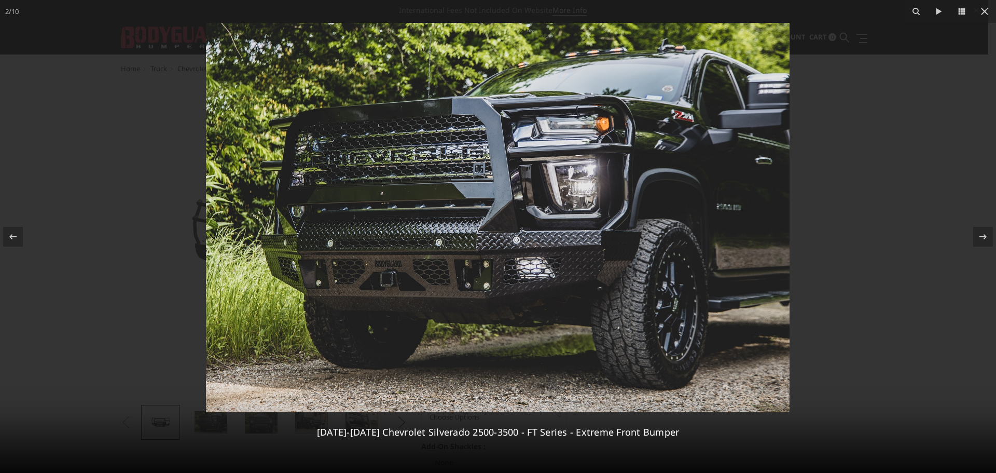
click at [91, 249] on div at bounding box center [498, 236] width 996 height 473
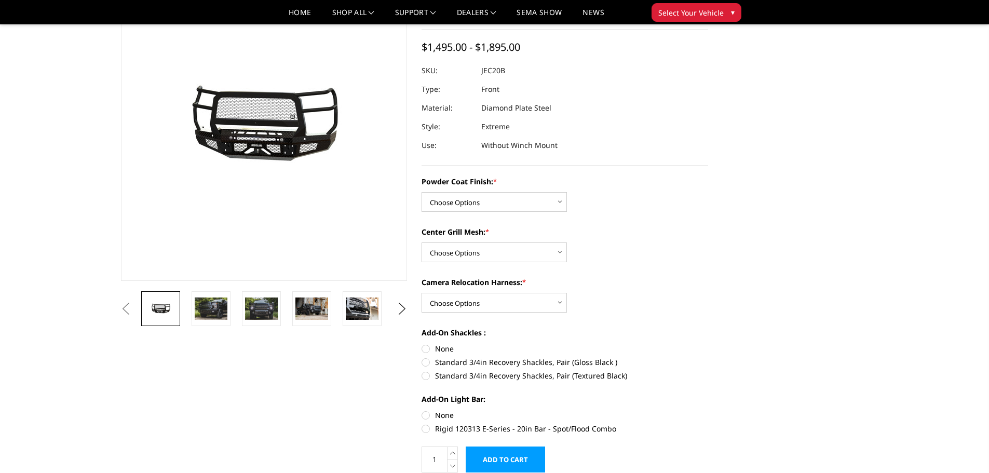
scroll to position [104, 0]
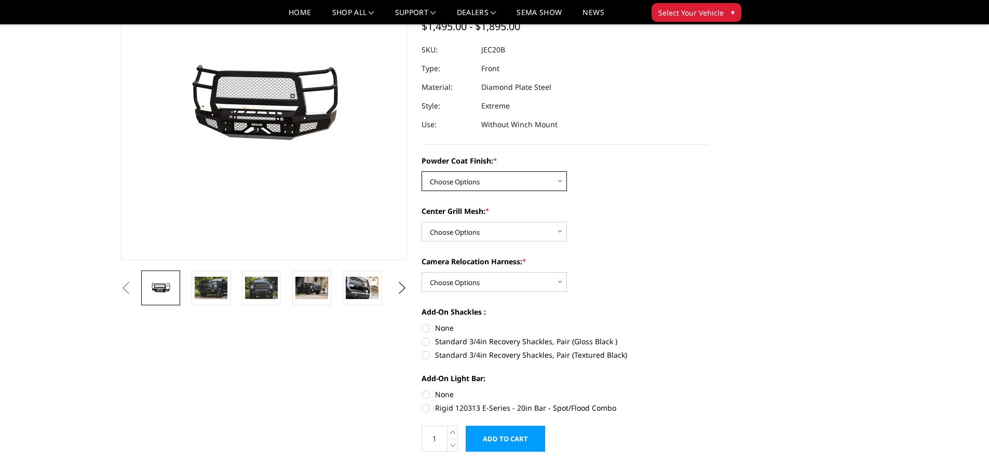
click at [502, 189] on select "Choose Options Bare Metal Gloss Black Powder Coat Textured Black Powder Coat" at bounding box center [493, 181] width 145 height 20
select select "3243"
click at [421, 171] on select "Choose Options Bare Metal Gloss Black Powder Coat Textured Black Powder Coat" at bounding box center [493, 181] width 145 height 20
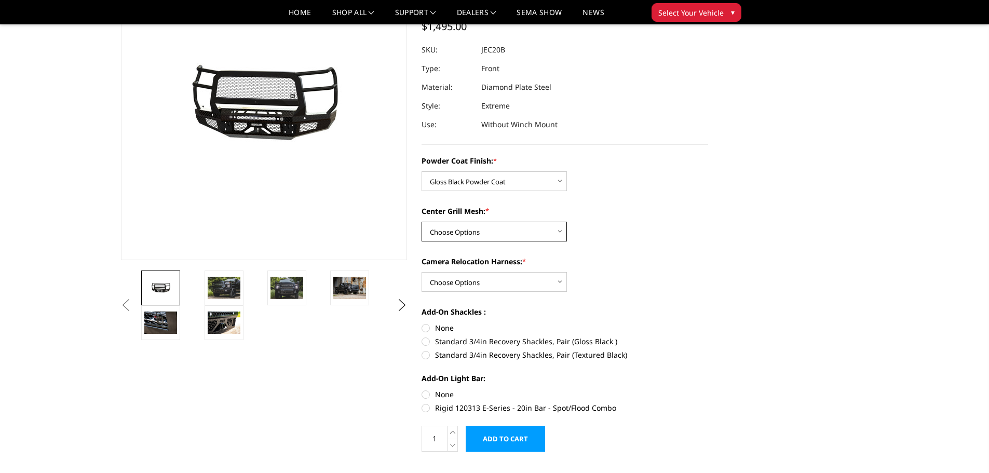
click at [505, 230] on select "Choose Options WITH Expanded Metal in Center Grill WITHOUT Expanded Metal in Ce…" at bounding box center [493, 232] width 145 height 20
select select "3245"
click at [421, 222] on select "Choose Options WITH Expanded Metal in Center Grill WITHOUT Expanded Metal in Ce…" at bounding box center [493, 232] width 145 height 20
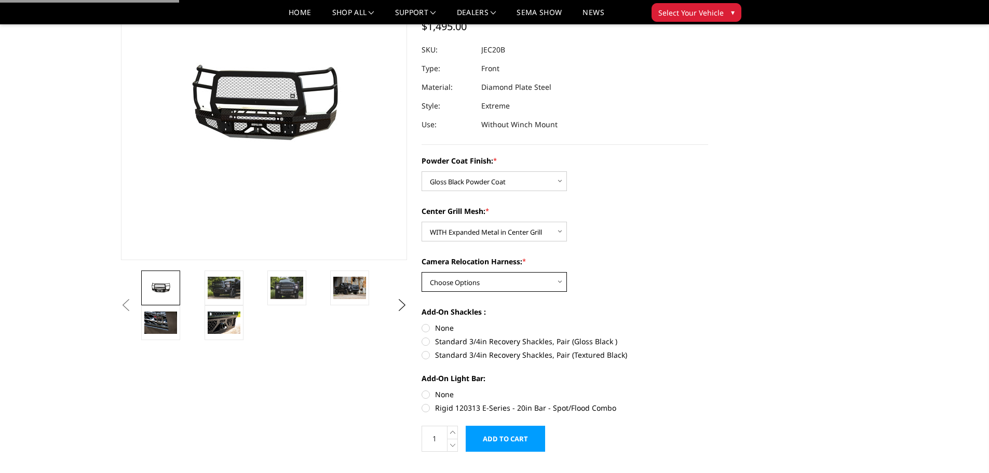
click at [511, 273] on select "Choose Options WITH Camera Relocation Harness WITHOUT Camera Relocation Harness" at bounding box center [493, 282] width 145 height 20
select select "3248"
click at [421, 272] on select "Choose Options WITH Camera Relocation Harness WITHOUT Camera Relocation Harness" at bounding box center [493, 282] width 145 height 20
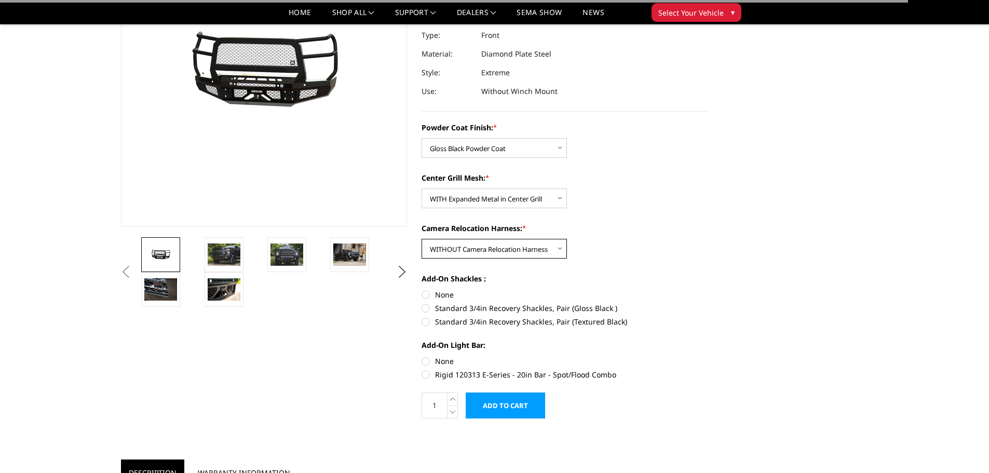
scroll to position [156, 0]
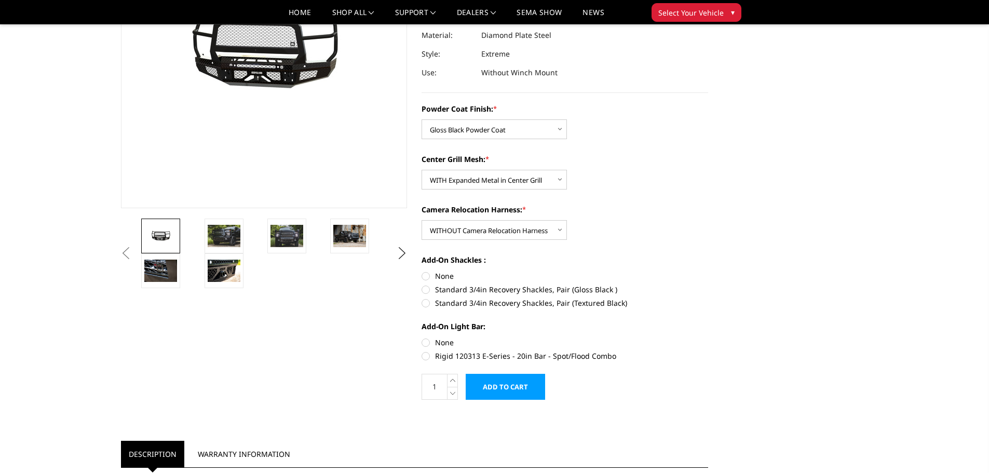
click at [444, 273] on label "None" at bounding box center [564, 275] width 286 height 11
click at [422, 271] on input "None" at bounding box center [421, 270] width 1 height 1
radio input "true"
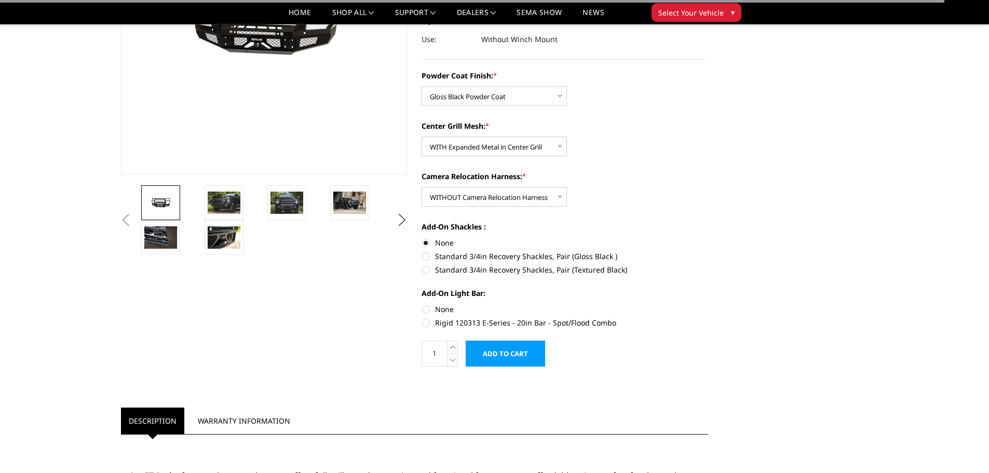
scroll to position [208, 0]
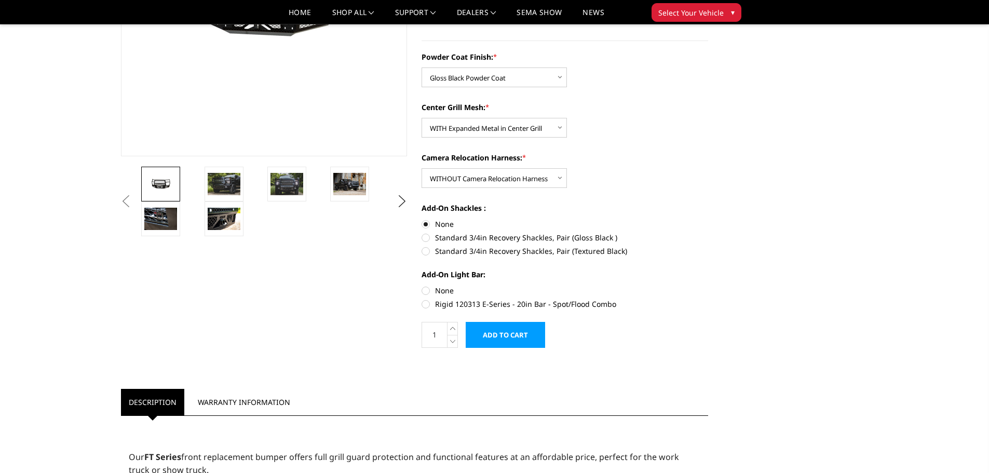
click at [434, 289] on label "None" at bounding box center [564, 290] width 286 height 11
click at [422, 285] on input "None" at bounding box center [421, 285] width 1 height 1
radio input "true"
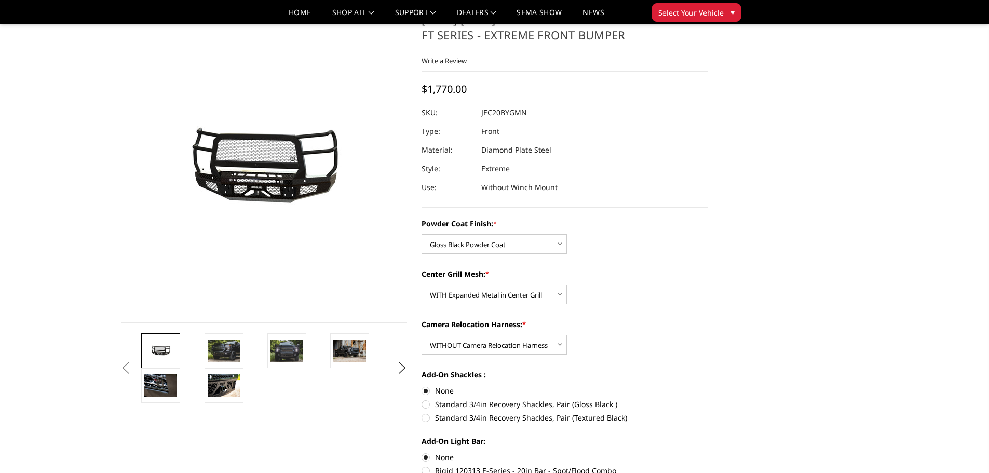
scroll to position [104, 0]
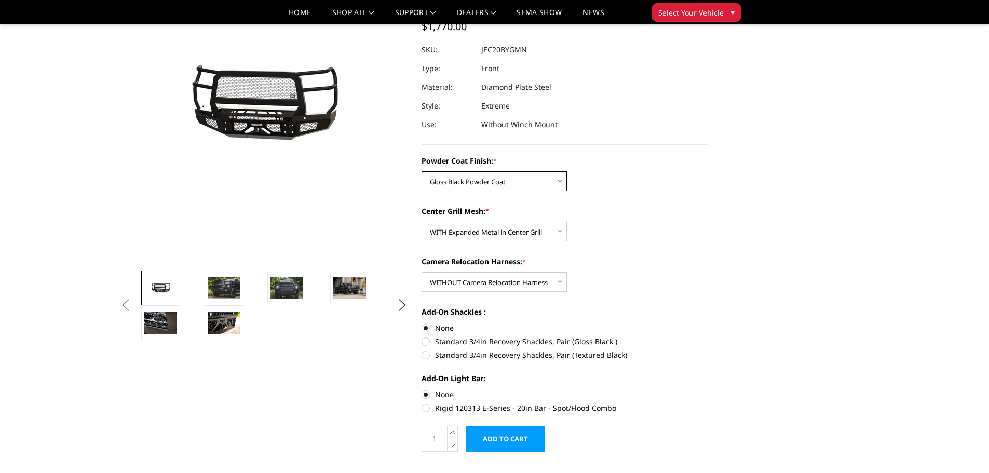
click at [527, 184] on select "Choose Options Bare Metal Gloss Black Powder Coat Textured Black Powder Coat" at bounding box center [493, 181] width 145 height 20
select select "3244"
click at [421, 171] on select "Choose Options Bare Metal Gloss Black Powder Coat Textured Black Powder Coat" at bounding box center [493, 181] width 145 height 20
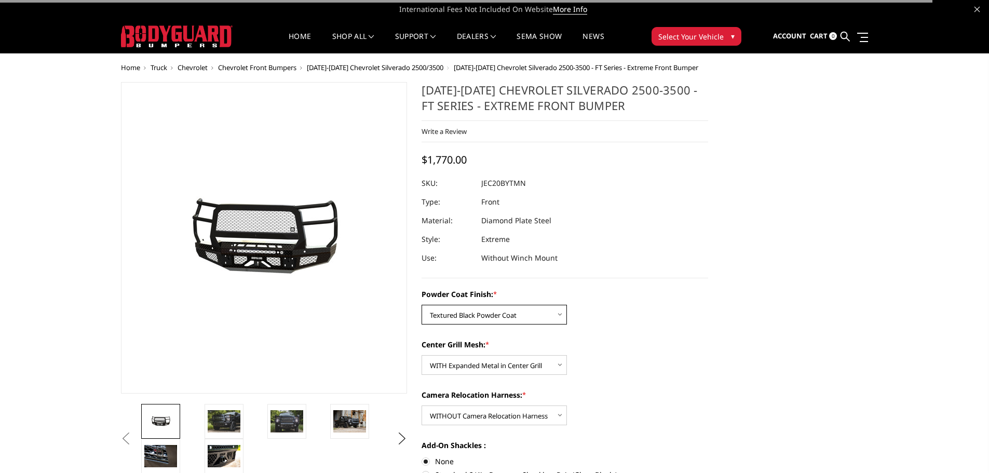
scroll to position [0, 0]
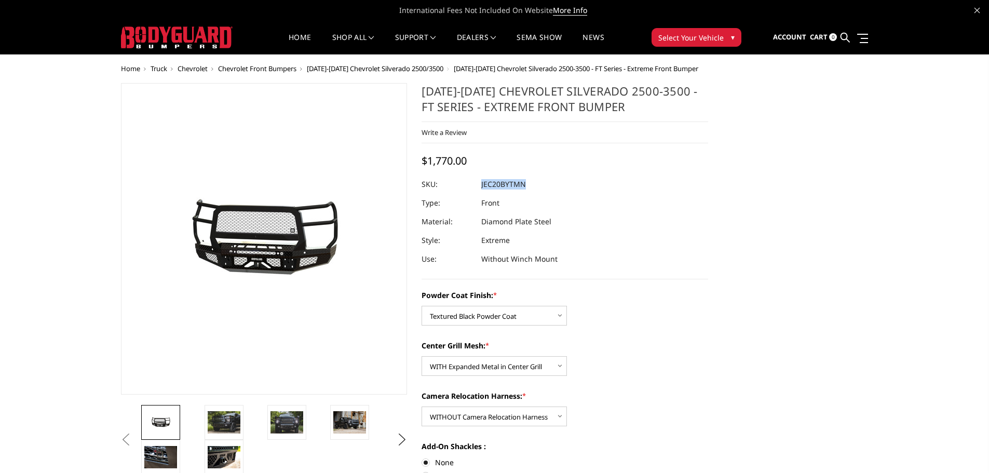
drag, startPoint x: 527, startPoint y: 182, endPoint x: 482, endPoint y: 182, distance: 45.2
click at [482, 182] on dl "SKU: JEC20BYTMN UPC: Type: Front Material: Diamond Plate Steel Style: Extreme U…" at bounding box center [564, 221] width 286 height 93
click at [540, 177] on div at bounding box center [564, 184] width 286 height 19
drag, startPoint x: 532, startPoint y: 181, endPoint x: 481, endPoint y: 185, distance: 51.0
click at [481, 185] on dl "SKU: JEC20BYTMN UPC: Type: Front Material: Diamond Plate Steel Style: Extreme U…" at bounding box center [564, 221] width 286 height 93
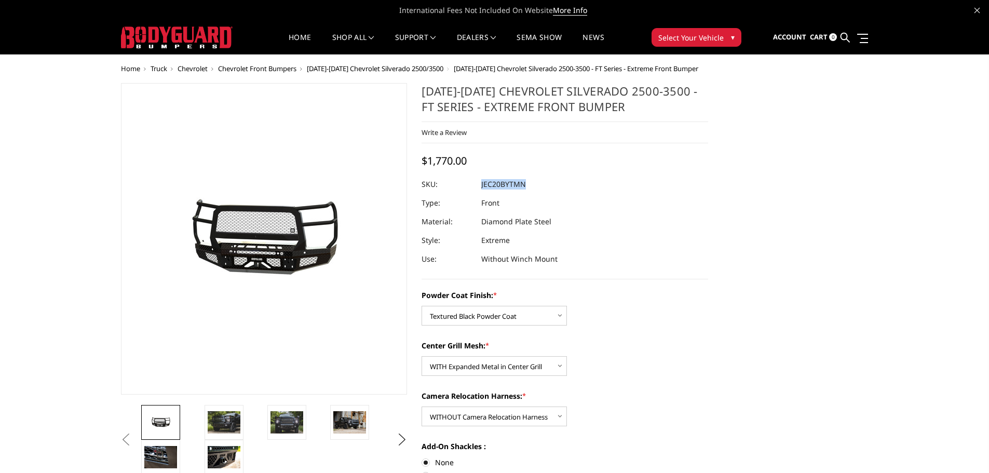
copy dl "JEC20BYTMN UPC:"
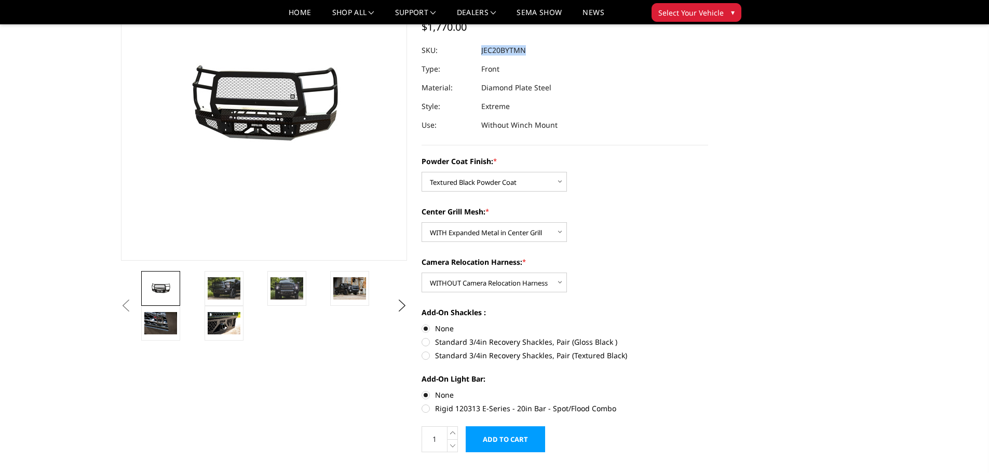
scroll to position [104, 0]
click at [226, 282] on img at bounding box center [224, 288] width 33 height 22
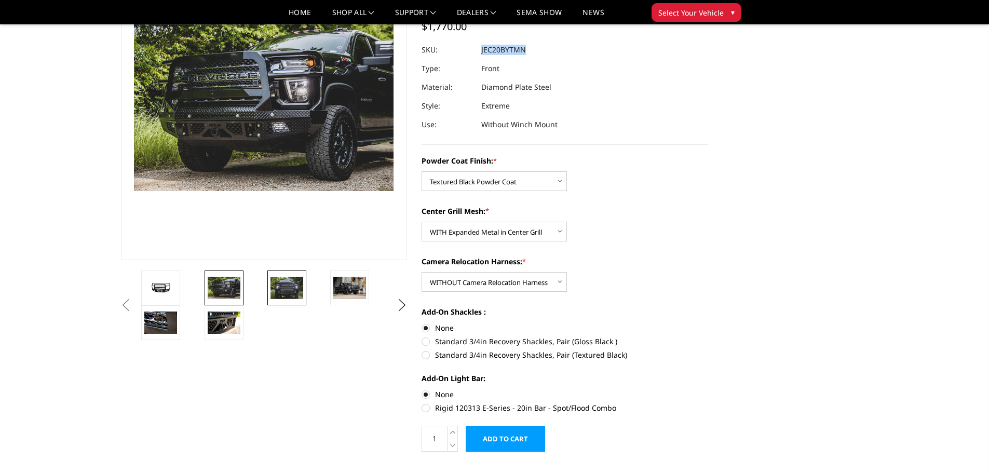
click at [304, 285] on link at bounding box center [286, 287] width 39 height 35
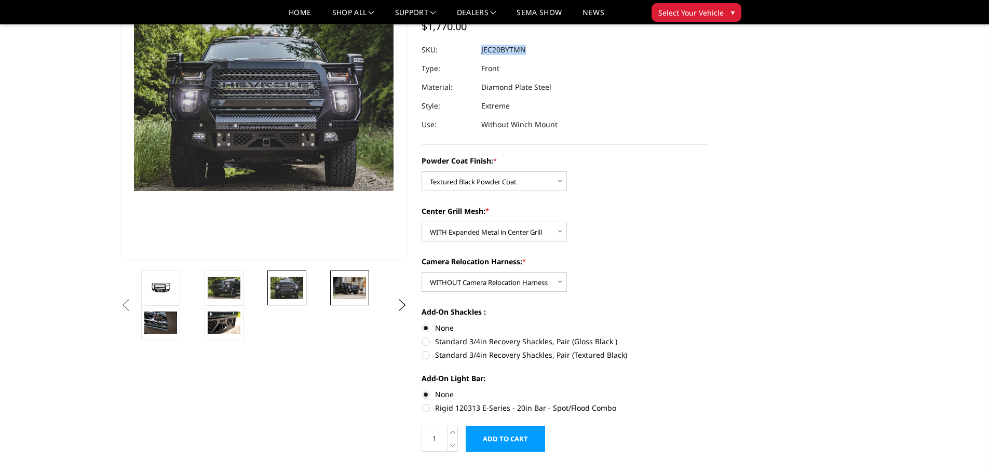
click at [365, 284] on img at bounding box center [349, 288] width 33 height 22
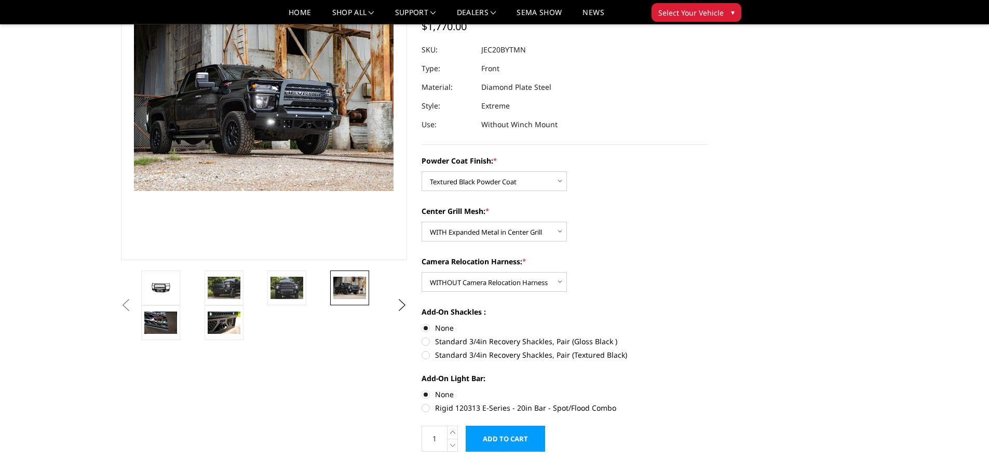
click at [216, 334] on link at bounding box center [223, 322] width 39 height 35
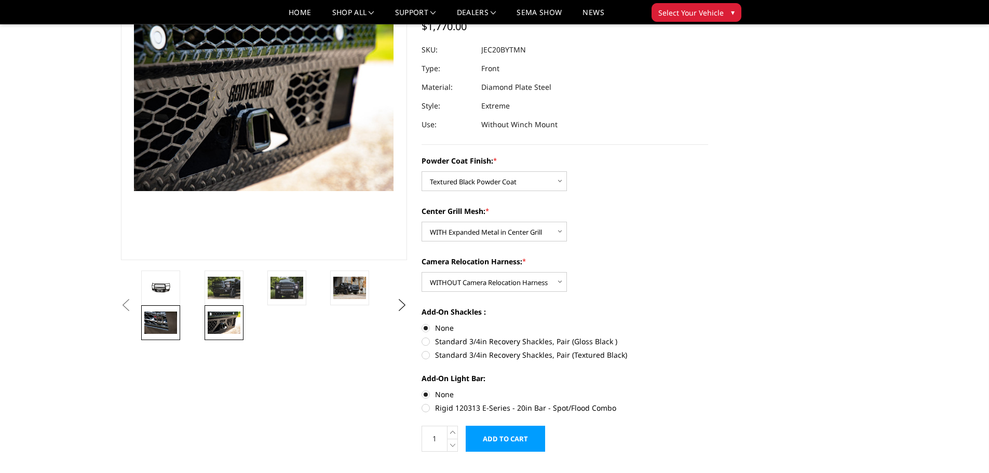
scroll to position [104, 0]
click at [169, 334] on link at bounding box center [160, 322] width 39 height 35
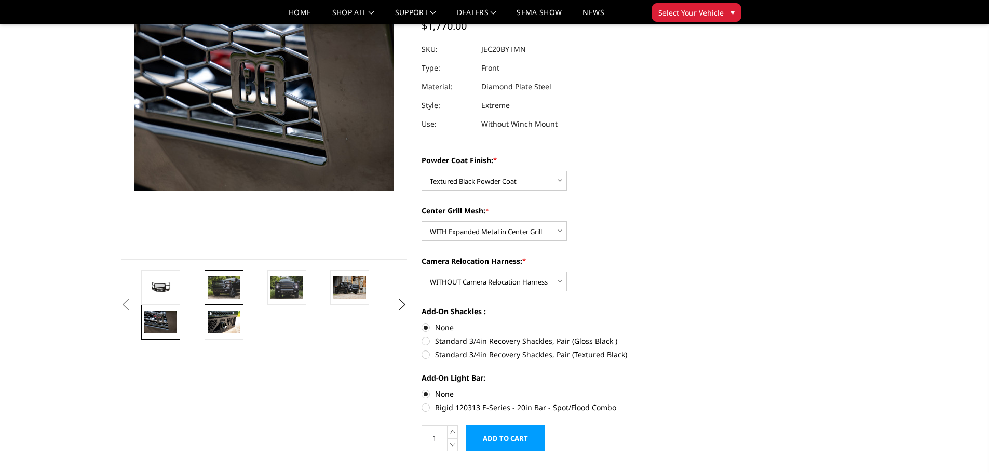
click at [224, 289] on img at bounding box center [224, 287] width 33 height 22
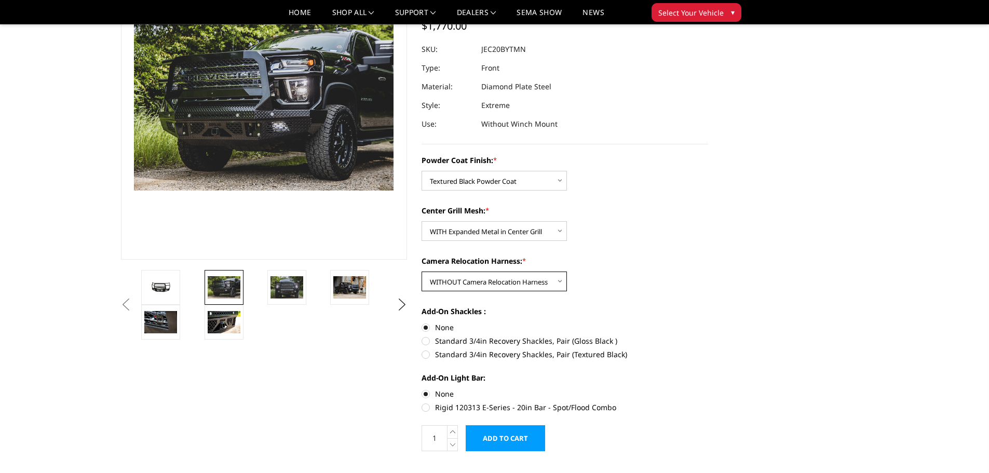
click at [520, 284] on select "Choose Options WITH Camera Relocation Harness WITHOUT Camera Relocation Harness" at bounding box center [493, 281] width 145 height 20
click at [550, 239] on select "Choose Options WITH Expanded Metal in Center Grill WITHOUT Expanded Metal in Ce…" at bounding box center [493, 231] width 145 height 20
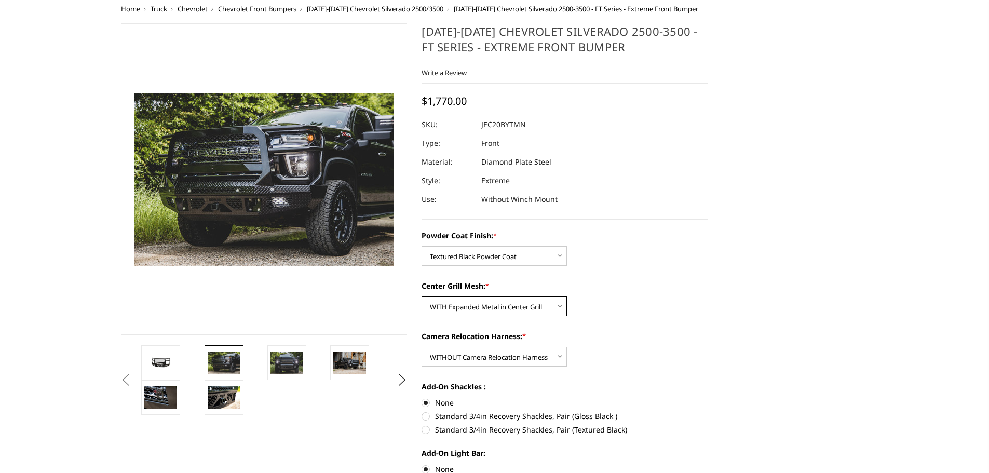
scroll to position [208, 0]
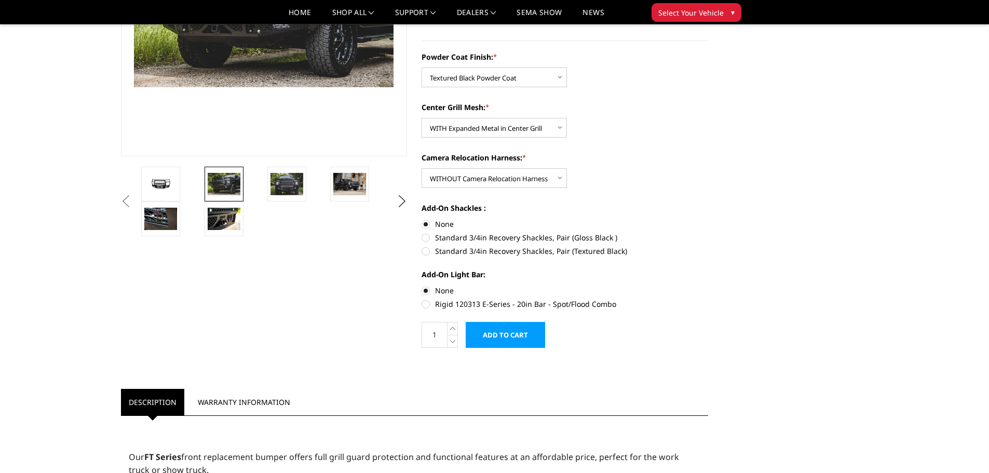
click at [445, 306] on label "Rigid 120313 E-Series - 20in Bar - Spot/Flood Combo" at bounding box center [564, 303] width 286 height 11
click at [708, 285] on input "Rigid 120313 E-Series - 20in Bar - Spot/Flood Combo" at bounding box center [708, 285] width 1 height 1
radio input "true"
click at [435, 291] on label "None" at bounding box center [564, 290] width 286 height 11
click at [422, 285] on input "None" at bounding box center [421, 285] width 1 height 1
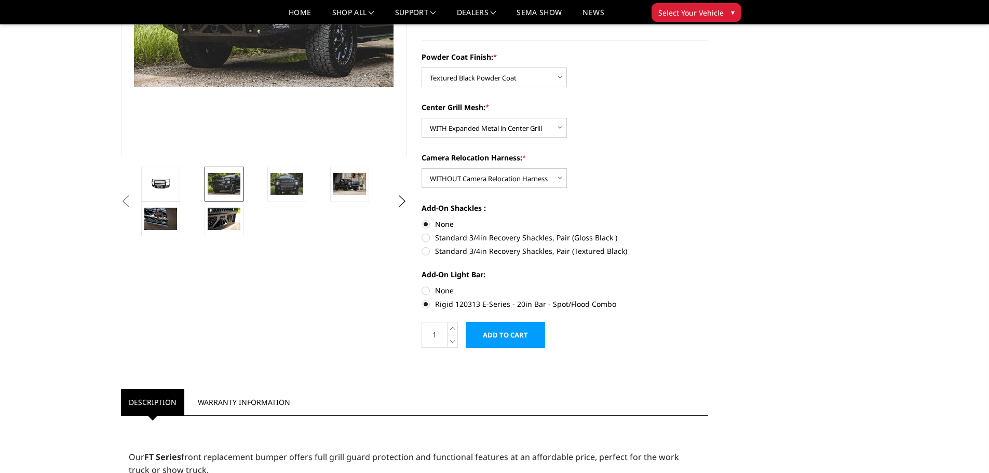
radio input "true"
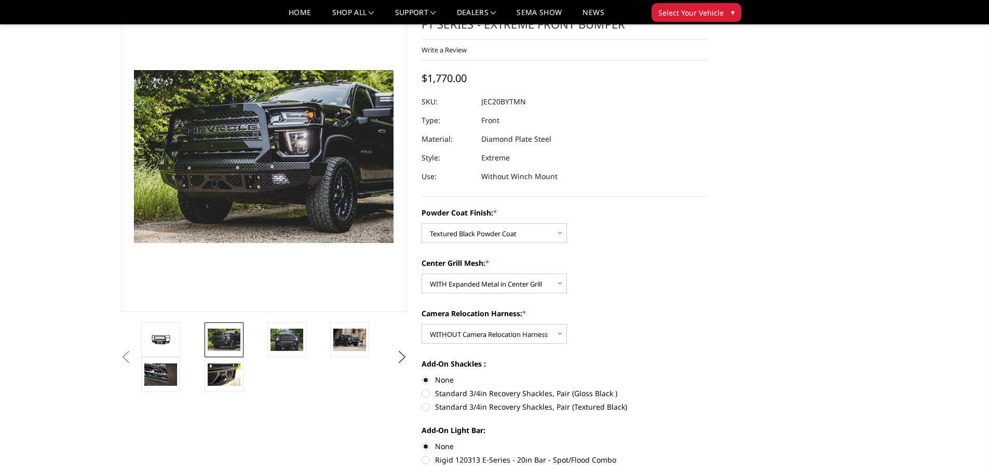
scroll to position [104, 0]
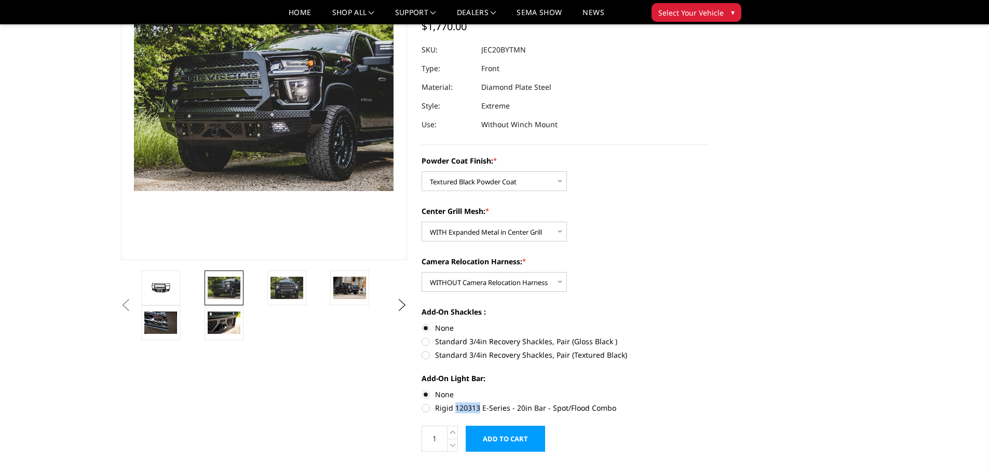
drag, startPoint x: 478, startPoint y: 410, endPoint x: 455, endPoint y: 412, distance: 23.4
click at [455, 412] on label "Rigid 120313 E-Series - 20in Bar - Spot/Flood Combo" at bounding box center [564, 407] width 286 height 11
copy label "120313"
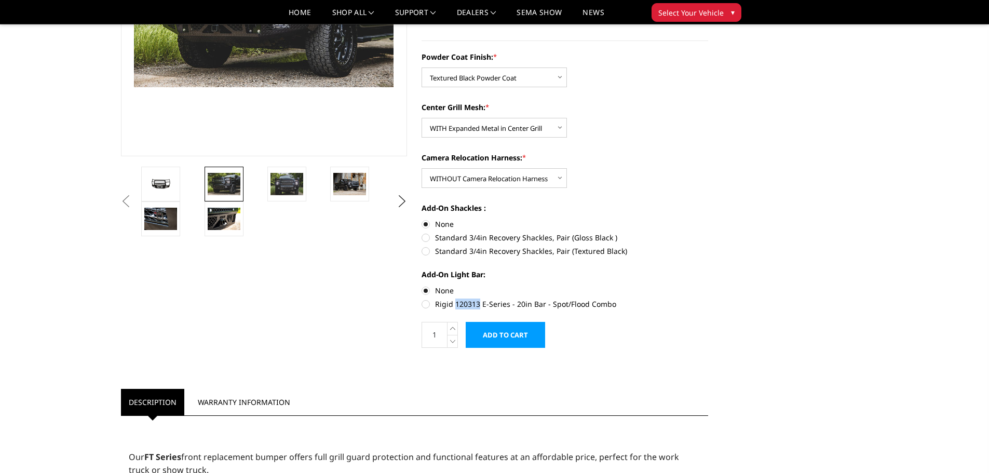
scroll to position [52, 0]
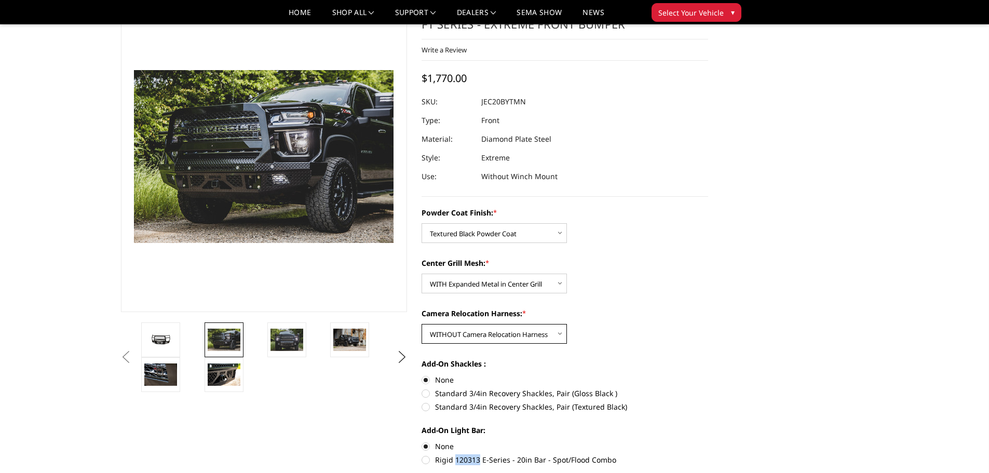
click at [466, 339] on select "Choose Options WITH Camera Relocation Harness WITHOUT Camera Relocation Harness" at bounding box center [493, 334] width 145 height 20
click at [421, 324] on select "Choose Options WITH Camera Relocation Harness WITHOUT Camera Relocation Harness" at bounding box center [493, 334] width 145 height 20
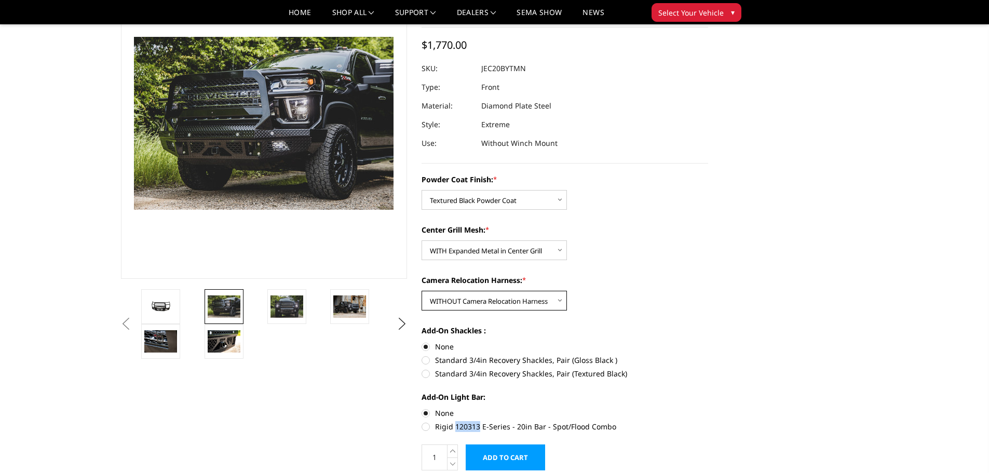
scroll to position [104, 0]
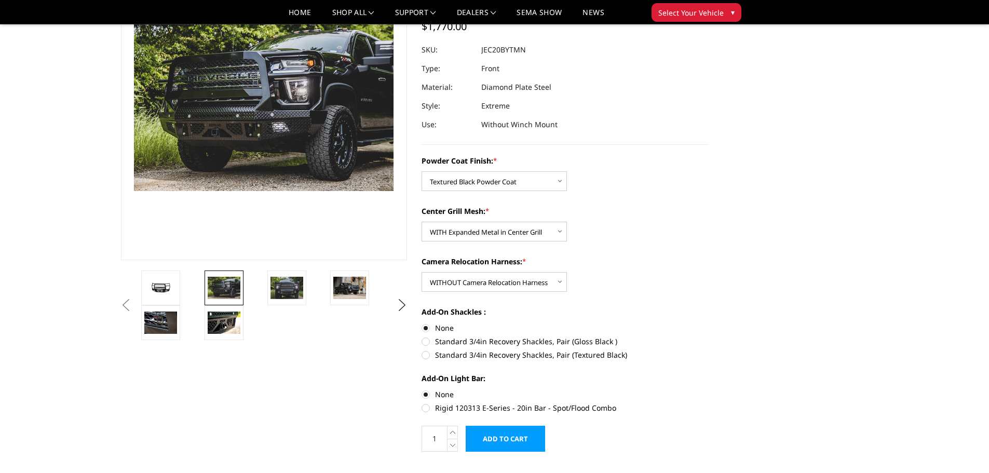
click at [445, 390] on label "None" at bounding box center [564, 394] width 286 height 11
click at [422, 389] on input "None" at bounding box center [421, 389] width 1 height 1
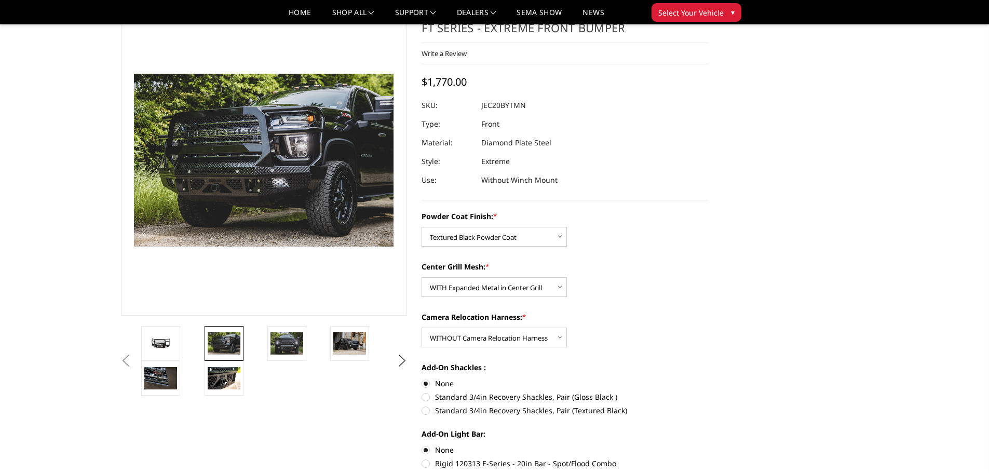
scroll to position [0, 0]
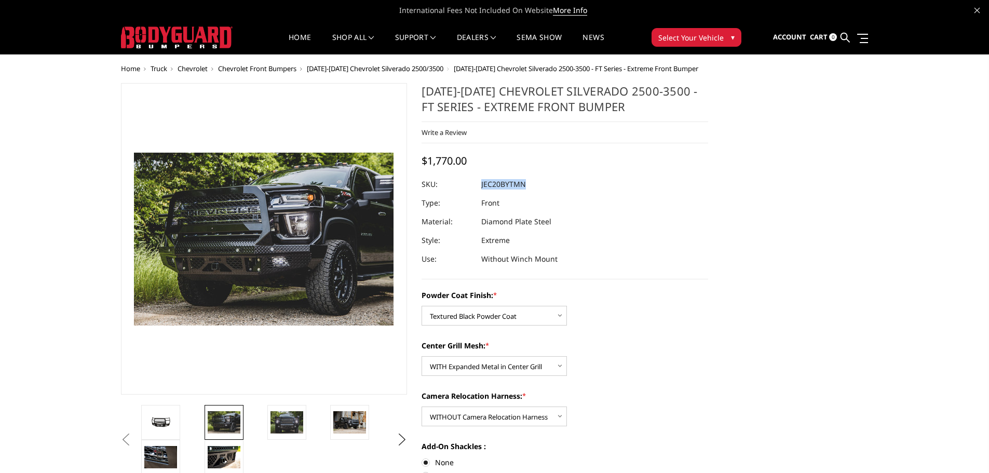
drag, startPoint x: 532, startPoint y: 189, endPoint x: 457, endPoint y: 187, distance: 75.3
click at [457, 187] on dl "SKU: JEC20BYTMN UPC: Type: Front Material: Diamond Plate Steel Style: Extreme U…" at bounding box center [564, 221] width 286 height 93
copy dl "JEC20BYTMN UPC:"
